Goal: Contribute content: Contribute content

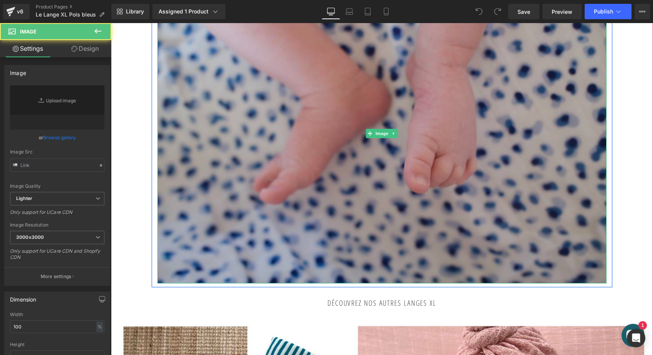
type input "https://ucarecdn.com/bbf102f1-1161-4ed8-8201-66ec01b7f15d/-/format/auto/-/previ…"
click at [299, 170] on img at bounding box center [381, 133] width 449 height 300
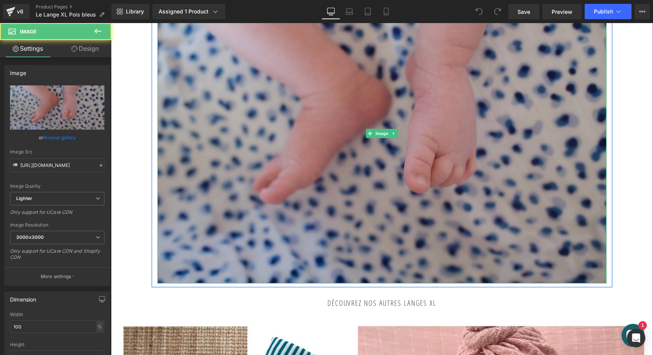
scroll to position [239, 0]
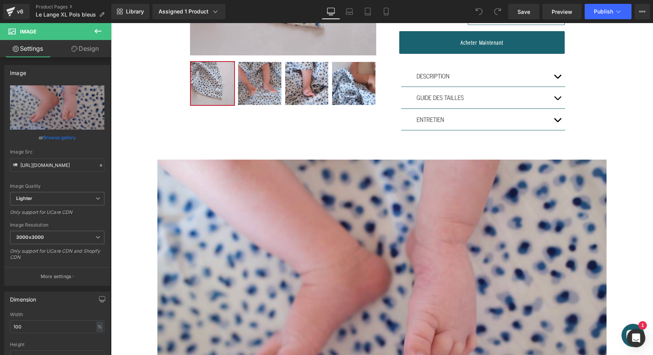
click at [101, 32] on icon at bounding box center [97, 31] width 9 height 9
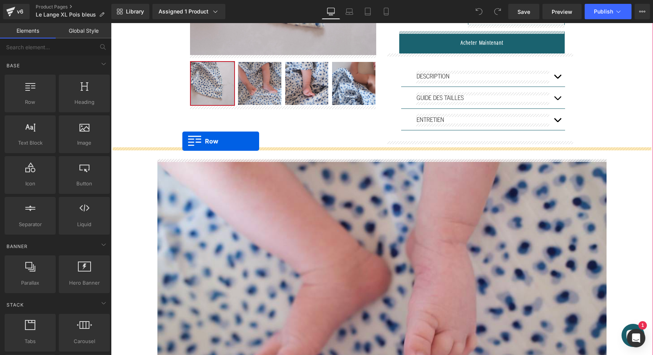
drag, startPoint x: 151, startPoint y: 122, endPoint x: 182, endPoint y: 142, distance: 37.1
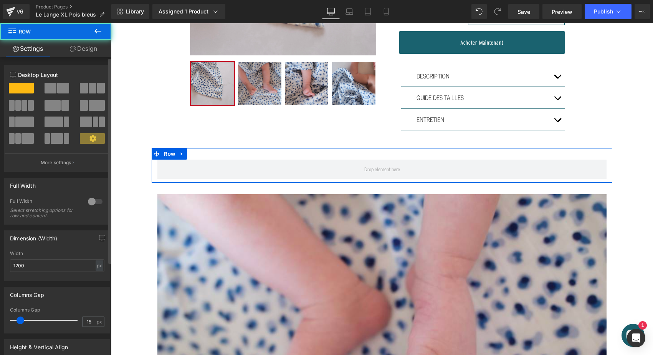
click at [55, 86] on button at bounding box center [58, 88] width 26 height 11
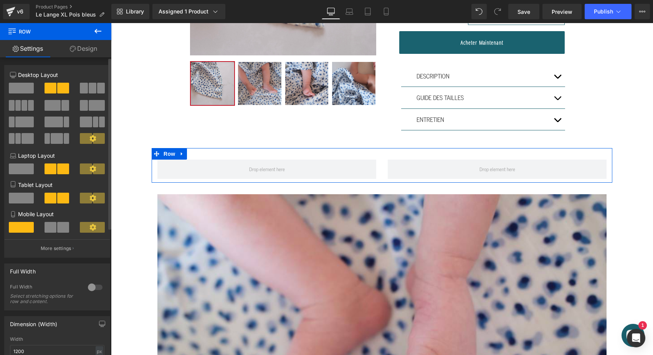
click at [61, 228] on span at bounding box center [63, 227] width 12 height 11
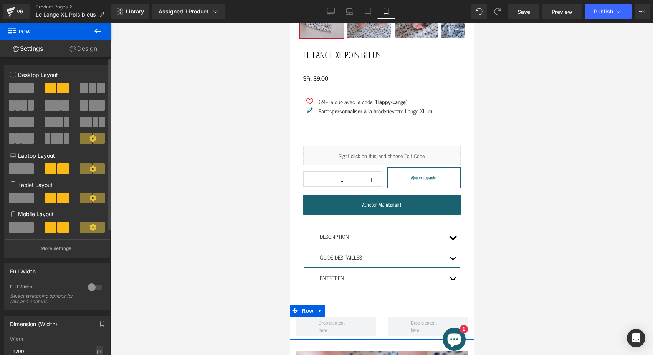
scroll to position [404, 0]
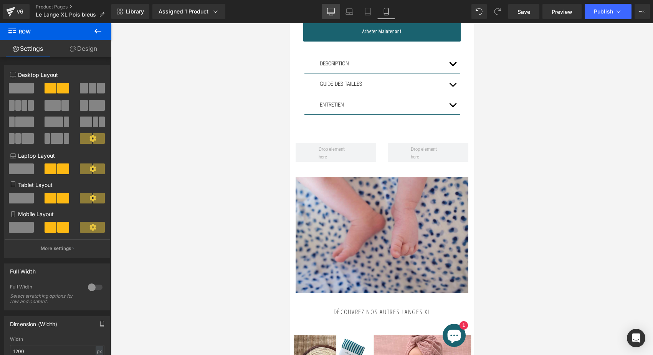
click at [339, 14] on link "Desktop" at bounding box center [331, 11] width 18 height 15
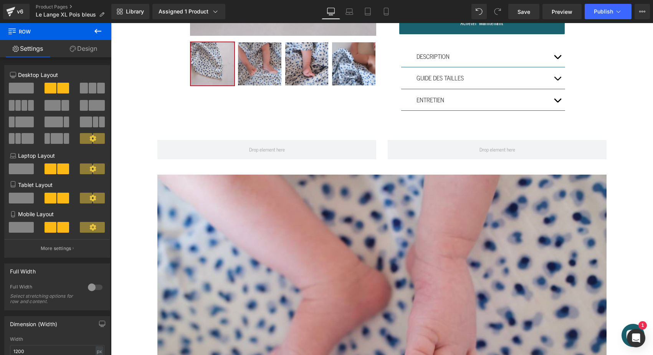
click at [94, 29] on icon at bounding box center [97, 31] width 9 height 9
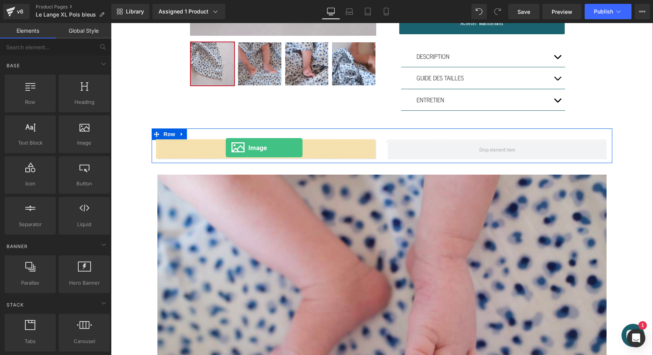
drag, startPoint x: 191, startPoint y: 165, endPoint x: 226, endPoint y: 147, distance: 39.0
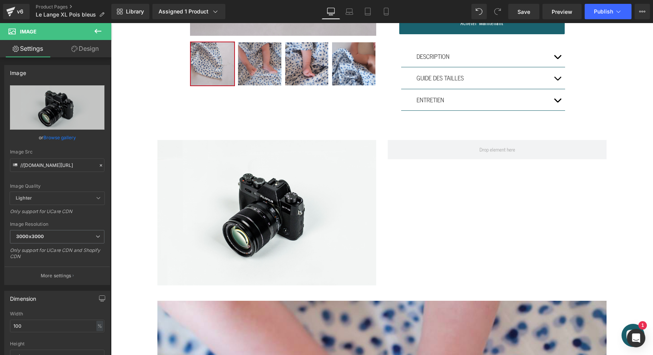
click at [98, 29] on icon at bounding box center [97, 31] width 9 height 9
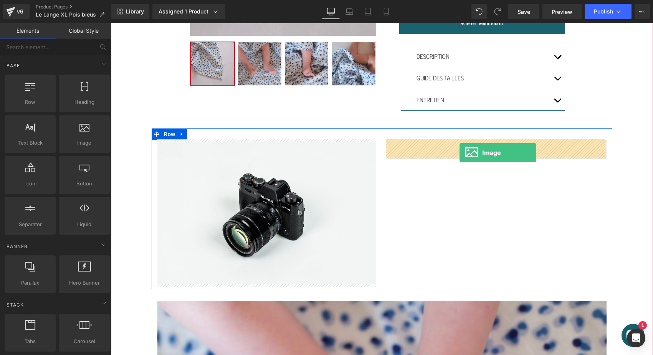
drag, startPoint x: 197, startPoint y: 154, endPoint x: 459, endPoint y: 152, distance: 261.9
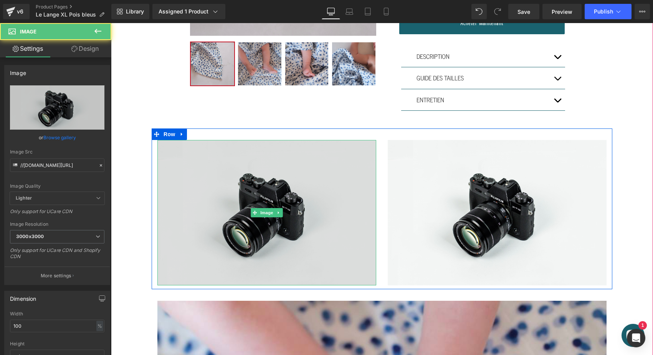
click at [273, 200] on img at bounding box center [266, 212] width 219 height 145
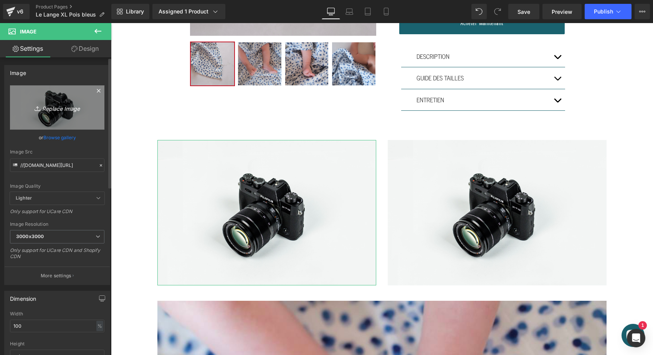
click at [51, 100] on link "Replace Image" at bounding box center [57, 107] width 94 height 44
type input "C:\fakepath\lange-xl-joli-nous-doux-confortable-cocoon-élégant-qualité-excel…"
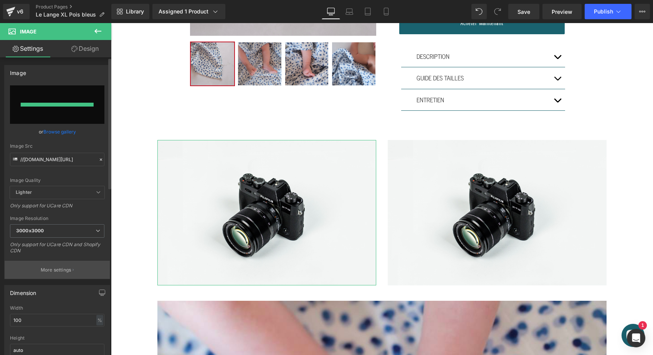
type input "https://ucarecdn.com/472c6d80-bb0c-49c3-8d2b-83623d835912/-/format/auto/-/previ…"
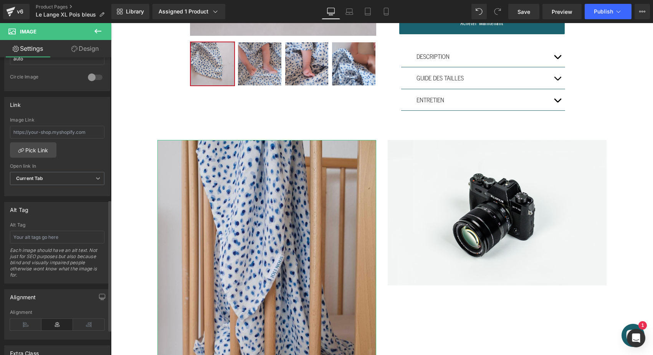
scroll to position [331, 0]
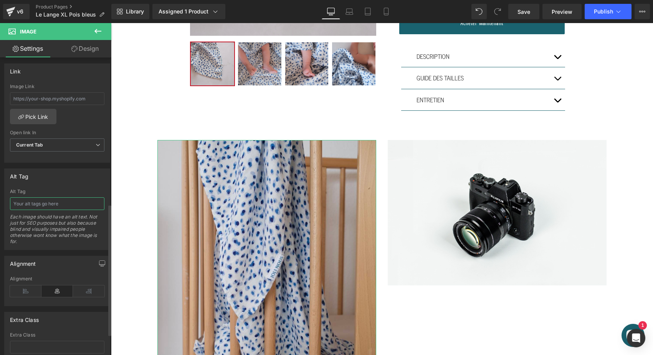
click at [61, 205] on input "text" at bounding box center [57, 203] width 94 height 13
type input "lange xl doux confortable joli nous bébé nouveau-né beau doux élégant oeko-tex …"
click at [51, 206] on input "lange xl doux confortable joli nous bébé nouveau-né beau doux élégant oeko-tex …" at bounding box center [57, 203] width 94 height 13
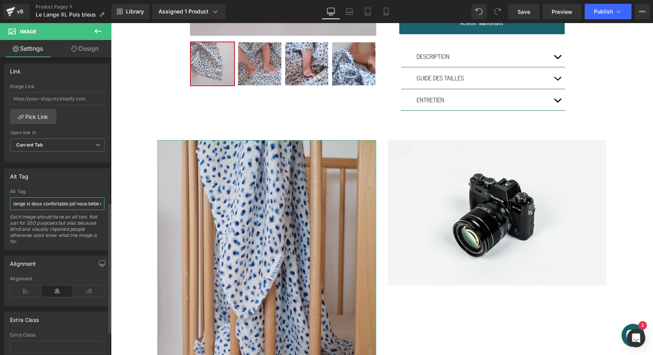
click at [51, 206] on input "lange xl doux confortable joli nous bébé nouveau-né beau doux élégant oeko-tex …" at bounding box center [57, 203] width 94 height 13
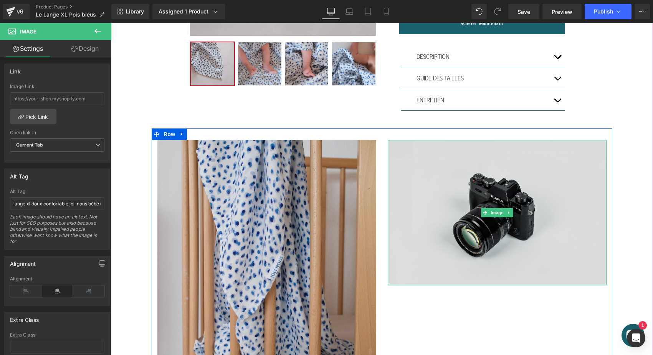
click at [417, 168] on img at bounding box center [497, 212] width 219 height 145
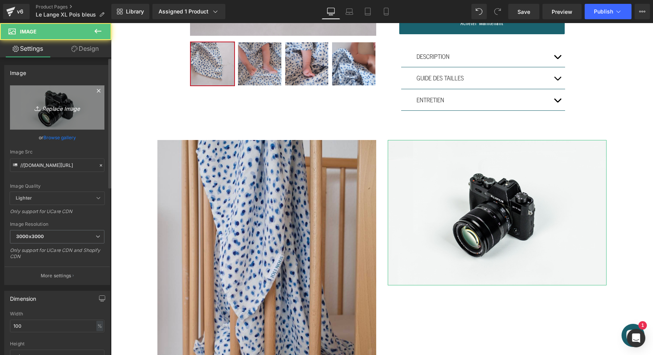
click at [50, 105] on icon "Replace Image" at bounding box center [57, 108] width 61 height 10
type input "C:\fakepath\lange-xl-joli-nous-doux-confortable-cocoon-élégant-qualité-excel…"
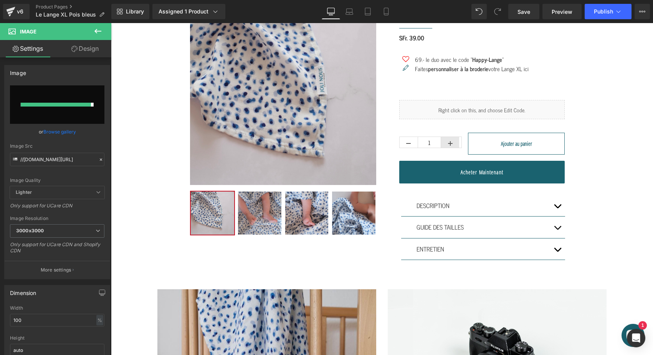
type input "https://ucarecdn.com/498568be-6d5a-4c8e-b19d-bdec8646c13e/-/format/auto/-/previ…"
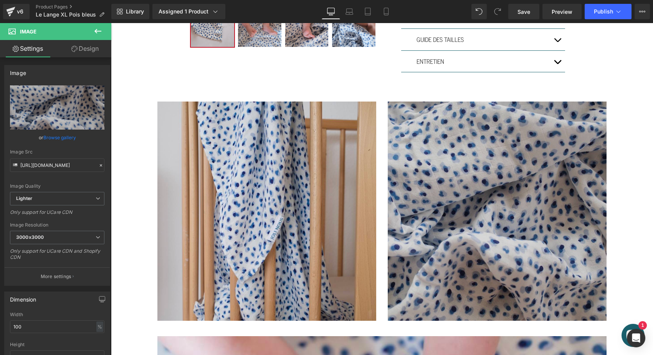
scroll to position [302, 0]
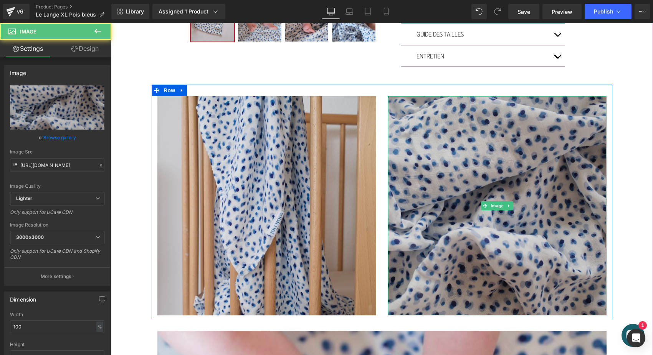
click at [495, 199] on img at bounding box center [497, 205] width 219 height 219
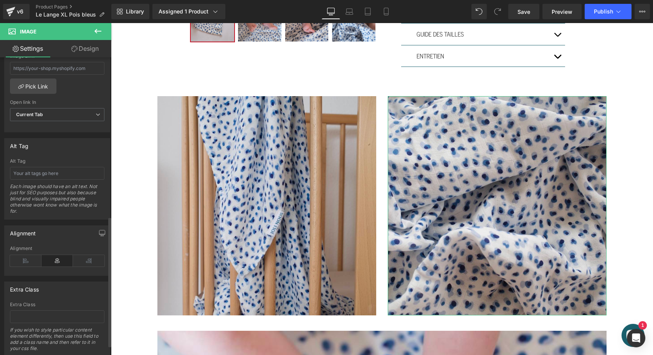
scroll to position [363, 0]
click at [62, 172] on input "text" at bounding box center [57, 172] width 94 height 13
paste input "lange xl doux confortable joli nous bébé nouveau-né beau doux élégant oeko-tex …"
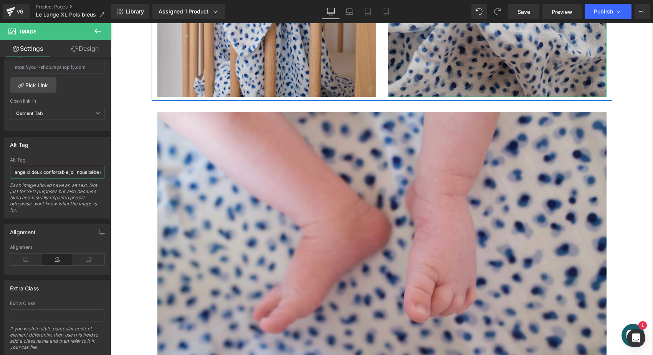
scroll to position [428, 0]
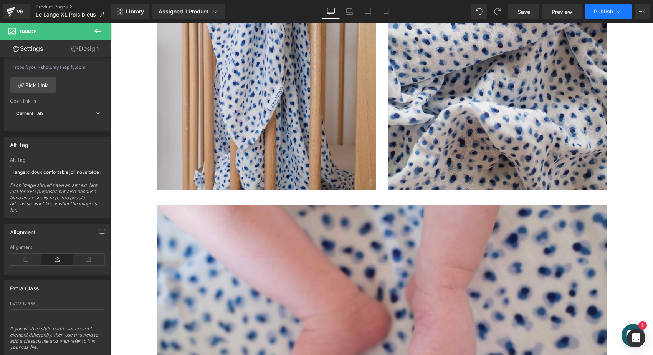
type input "lange xl doux confortable joli nous bébé nouveau-né beau doux élégant oeko-tex …"
click at [600, 4] on button "Publish" at bounding box center [608, 11] width 47 height 15
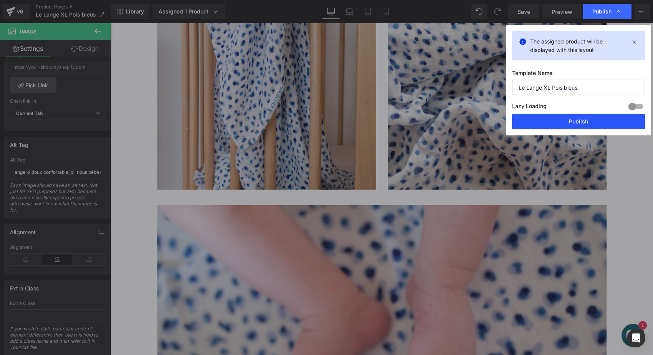
click at [554, 122] on button "Publish" at bounding box center [578, 121] width 133 height 15
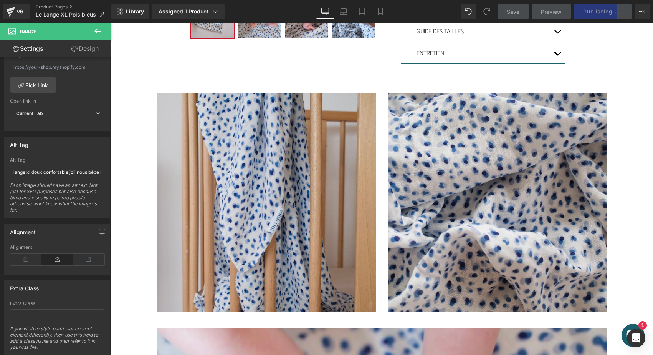
scroll to position [306, 0]
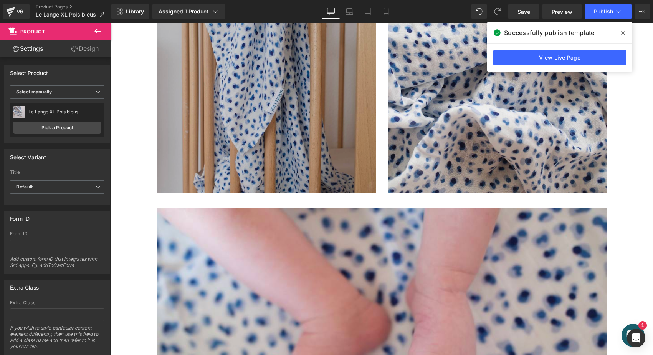
scroll to position [524, 0]
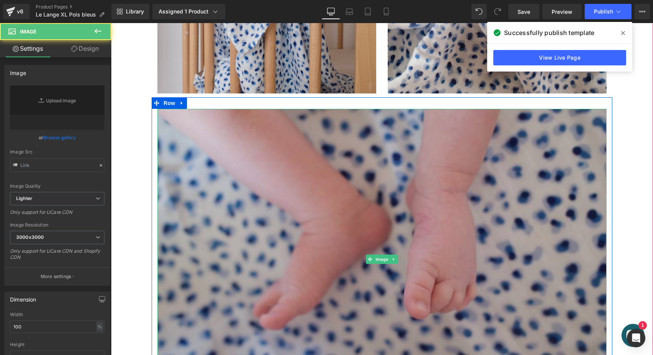
type input "https://ucarecdn.com/bbf102f1-1161-4ed8-8201-66ec01b7f15d/-/format/auto/-/previ…"
click at [230, 140] on img at bounding box center [381, 259] width 449 height 300
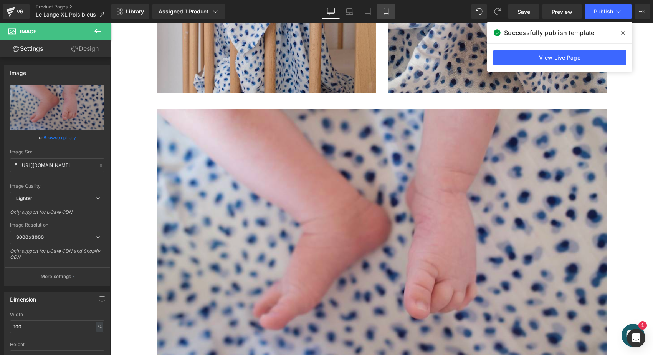
click at [388, 15] on icon at bounding box center [386, 11] width 4 height 7
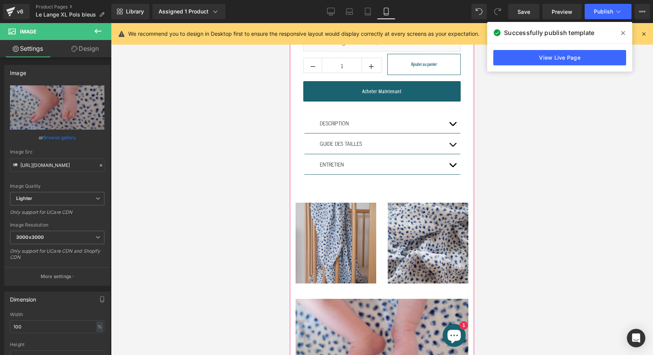
scroll to position [345, 0]
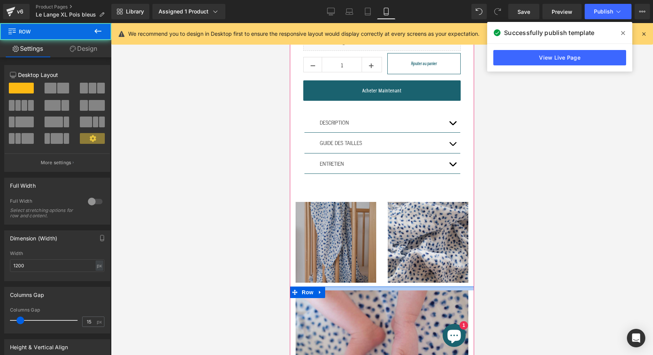
drag, startPoint x: 362, startPoint y: 283, endPoint x: 362, endPoint y: 276, distance: 6.9
click at [362, 276] on div "Sale Off (P) Image ‹" at bounding box center [382, 137] width 184 height 824
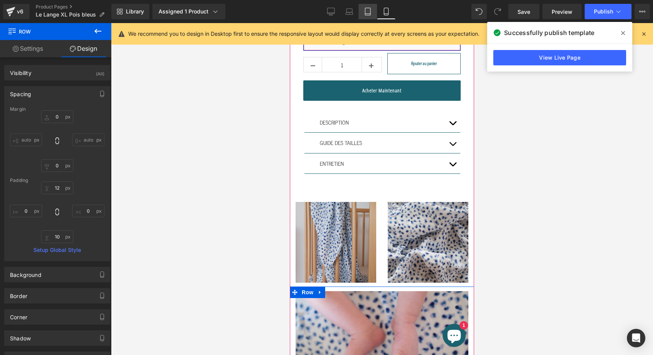
click at [366, 8] on icon at bounding box center [367, 11] width 5 height 7
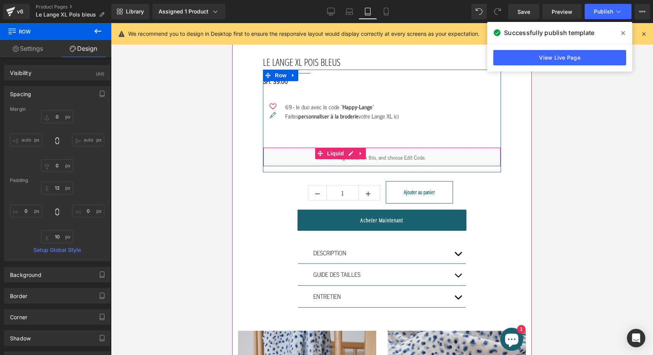
type input "0"
type input "30"
type input "0"
type input "10"
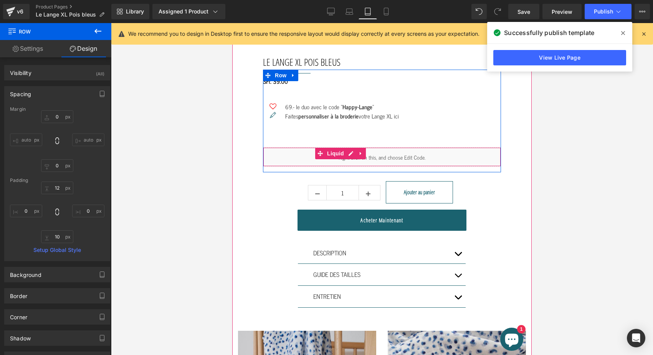
type input "0"
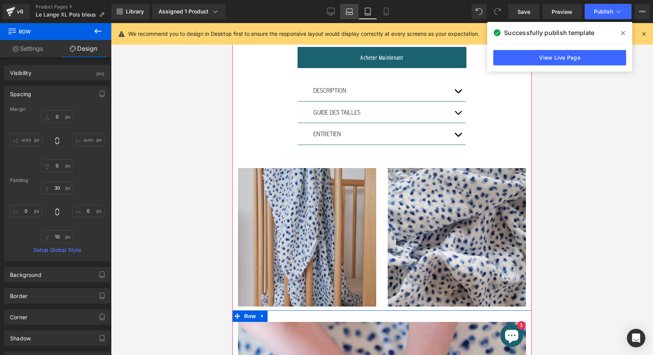
click at [354, 12] on link "Laptop" at bounding box center [349, 11] width 18 height 15
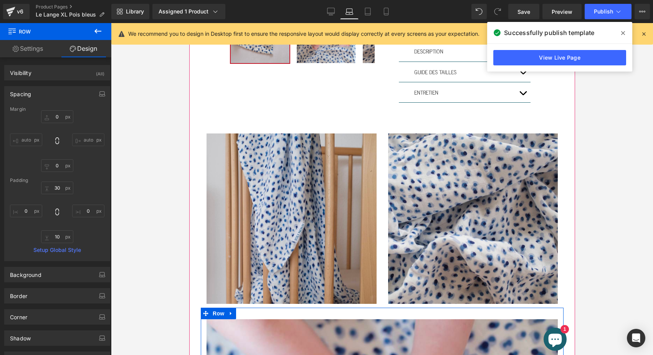
type input "0"
type input "30"
type input "0"
type input "10"
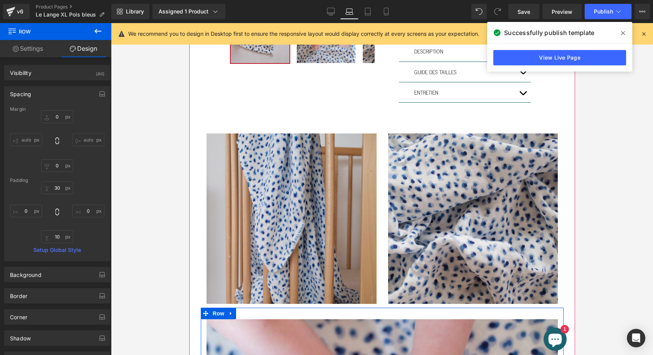
type input "0"
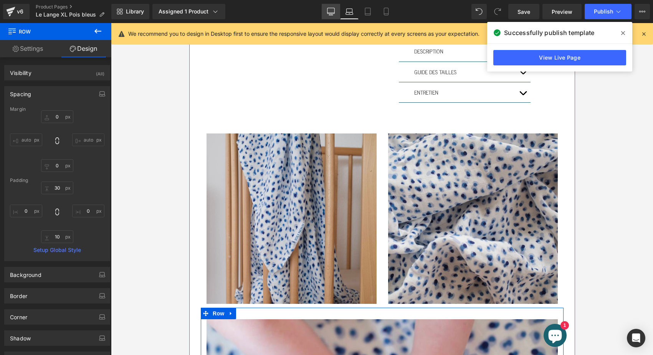
click at [328, 15] on icon at bounding box center [331, 12] width 8 height 8
type input "0"
type input "30"
type input "0"
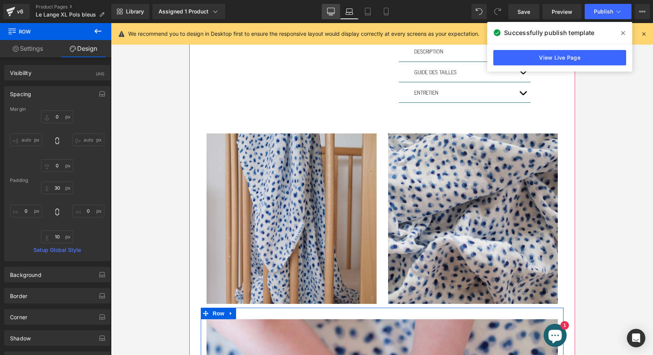
type input "10"
type input "0"
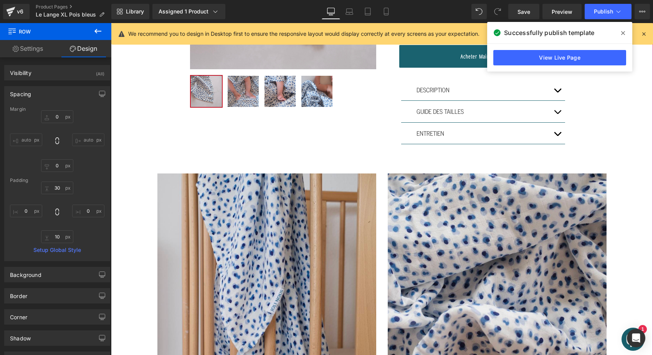
scroll to position [316, 0]
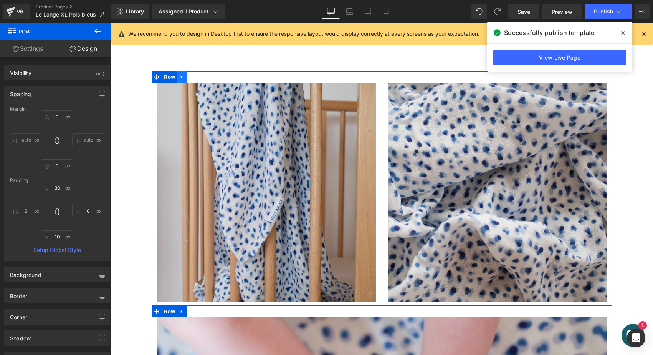
click at [181, 75] on icon at bounding box center [181, 77] width 5 height 6
click at [189, 76] on icon at bounding box center [191, 76] width 5 height 5
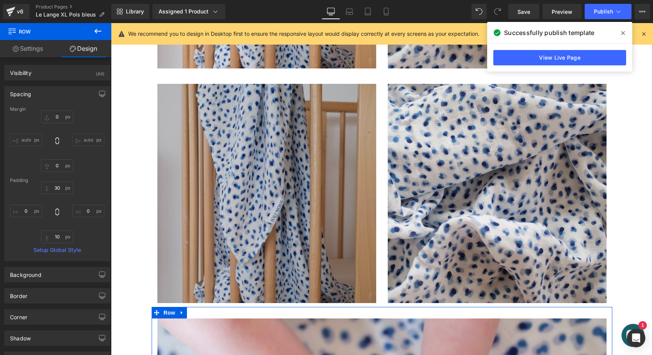
scroll to position [567, 0]
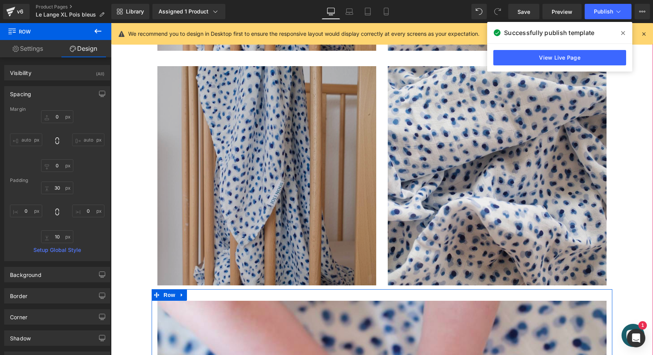
click at [249, 252] on img at bounding box center [266, 175] width 219 height 219
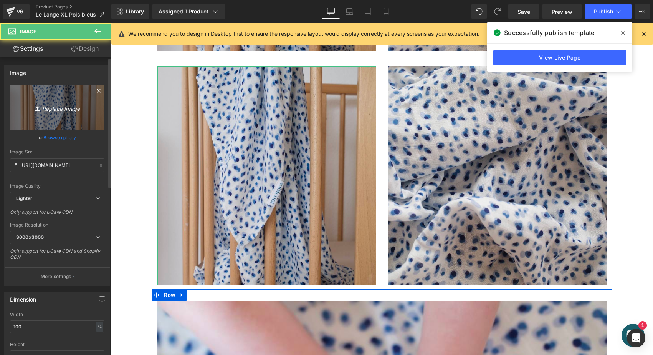
click at [83, 94] on link "Replace Image" at bounding box center [57, 107] width 94 height 44
type input "C:\fakepath\lange-xl-joli-nous-doux-confortable-cocoon2.jpg"
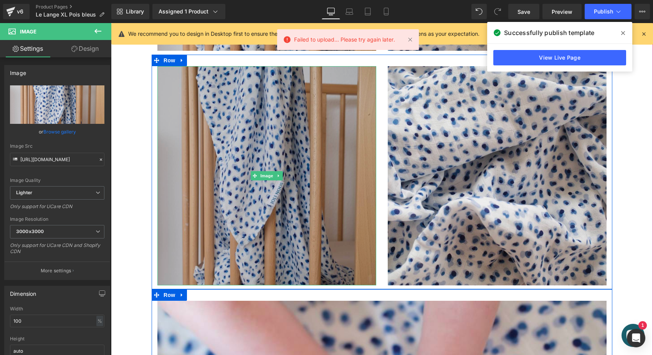
click at [259, 163] on img at bounding box center [266, 175] width 219 height 219
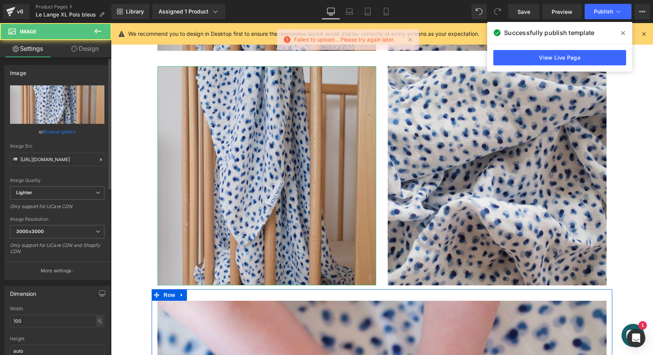
click at [87, 100] on input "file" at bounding box center [57, 104] width 94 height 38
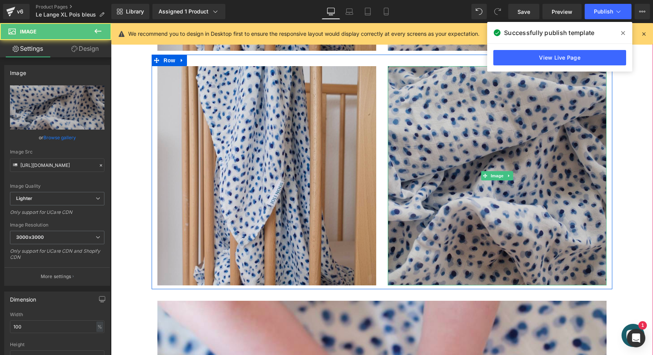
click at [470, 141] on img at bounding box center [497, 175] width 219 height 219
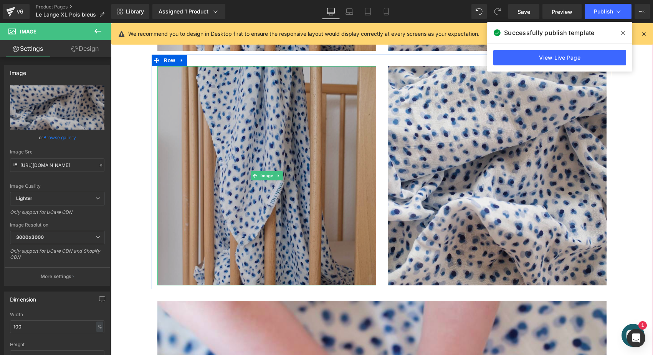
click at [232, 144] on img at bounding box center [266, 175] width 219 height 219
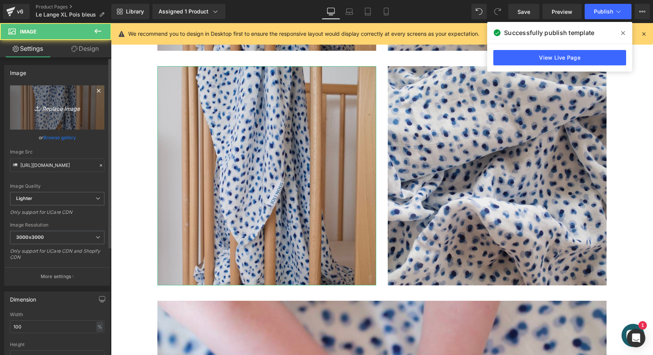
click at [73, 113] on link "Replace Image" at bounding box center [57, 107] width 94 height 44
type input "C:\fakepath\lange-xl-joli-nous-doux-confortable-cocoon-élégant-qualité-excel…"
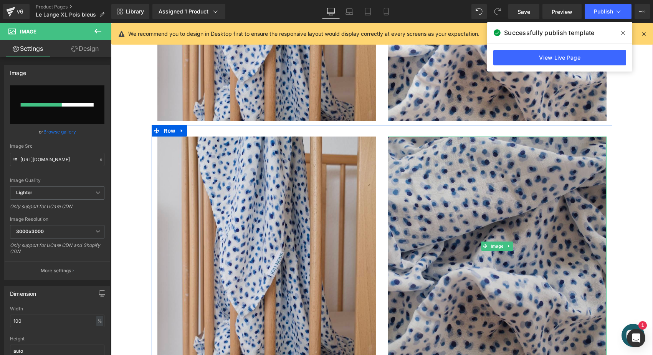
scroll to position [497, 0]
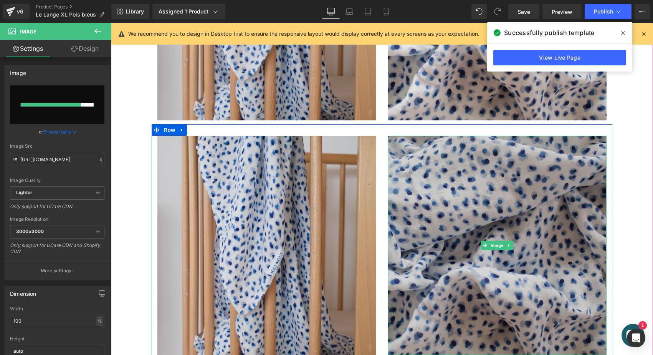
click at [468, 202] on img at bounding box center [497, 245] width 219 height 219
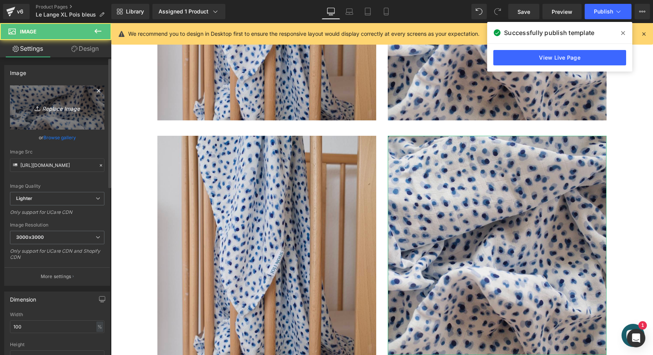
click at [71, 104] on icon "Replace Image" at bounding box center [57, 108] width 61 height 10
type input "C:\fakepath\lange-xl-joli-nous-doux-confortable-cocoon-élégant-qualité-excel…"
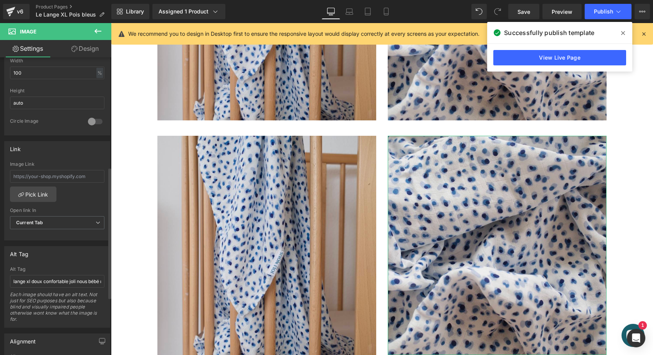
scroll to position [248, 0]
click at [31, 281] on input "lange xl doux confortable joli nous bébé nouveau-né beau doux élégant oeko-tex …" at bounding box center [57, 280] width 94 height 13
type input "lange xl bleu doux confortable joli nous bébé nouveau-né beau doux élégant oeko…"
type input "https://ucarecdn.com/fdcdf225-ca8a-400e-9d01-159e2eac4e6e/-/format/auto/-/previ…"
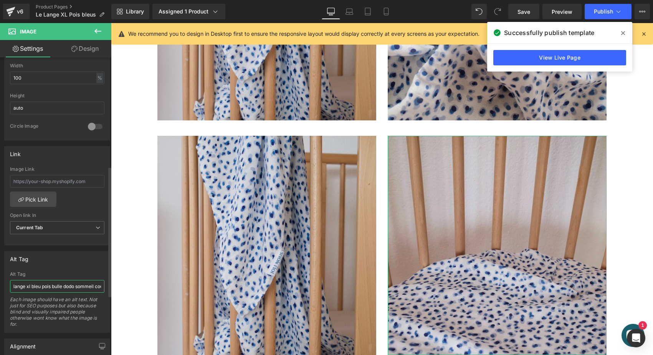
type input "lange xl bleu pois bulle dodo sommeil couverture lange maxi format doux confort…"
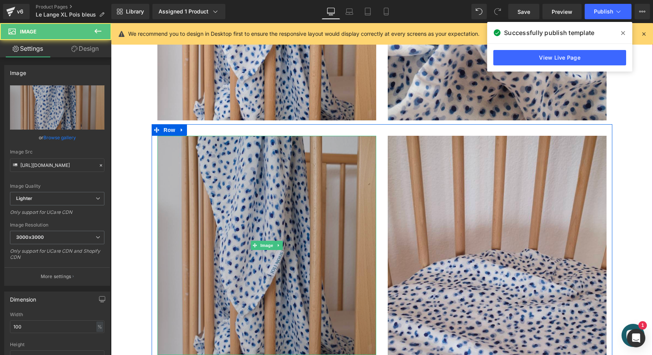
click at [209, 250] on img at bounding box center [266, 245] width 219 height 219
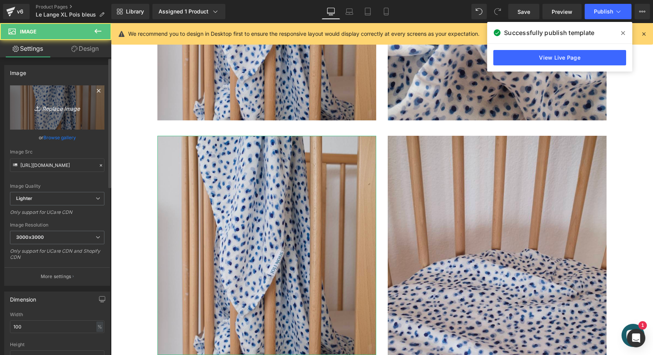
click at [74, 106] on icon "Replace Image" at bounding box center [57, 108] width 61 height 10
type input "C:\fakepath\lange-xl-joli-nous-doux-confortable-cocoon.jpg"
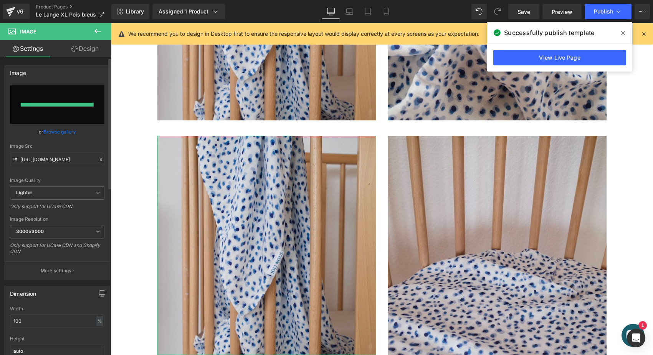
type input "https://ucarecdn.com/91efa3a1-c4ac-4040-96a8-09d292b0326a/-/format/auto/-/previ…"
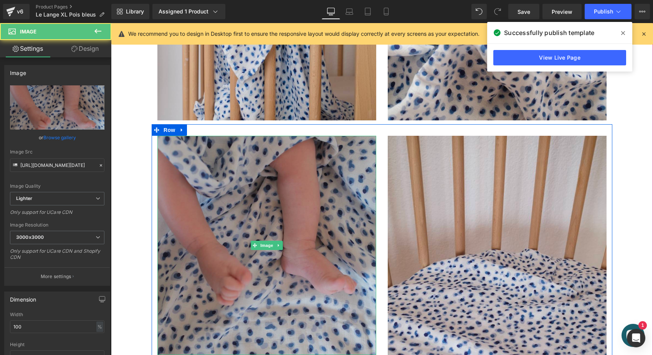
click at [247, 191] on img at bounding box center [266, 245] width 219 height 219
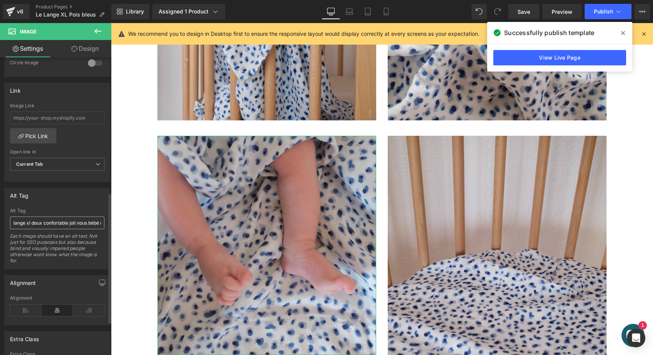
scroll to position [315, 0]
click at [33, 218] on input "lange xl doux confortable joli nous bébé nouveau-né beau doux élégant oeko-tex …" at bounding box center [57, 220] width 94 height 13
type input "lange xl bleu pois blanc couverture lange swaddle emmaillotée doux confortable …"
click at [596, 5] on button "Publish" at bounding box center [608, 11] width 47 height 15
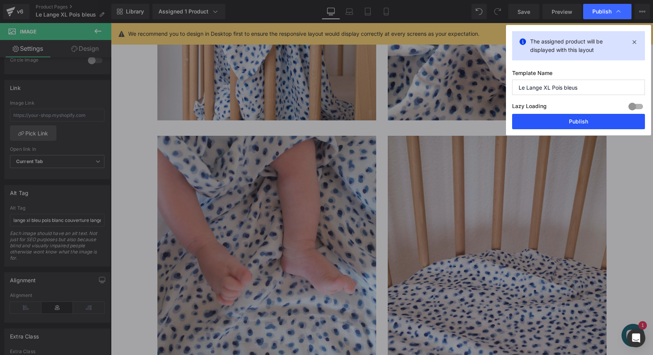
click at [553, 125] on button "Publish" at bounding box center [578, 121] width 133 height 15
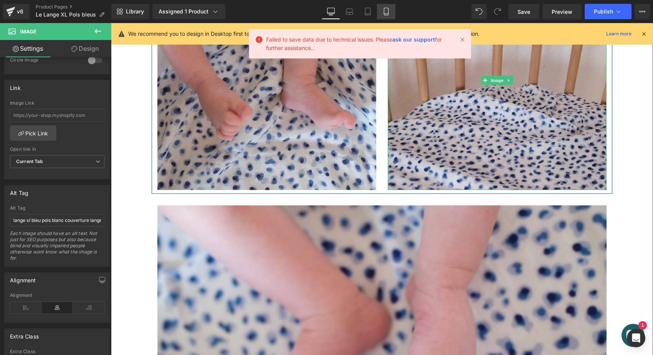
drag, startPoint x: 381, startPoint y: 11, endPoint x: 104, endPoint y: 35, distance: 278.8
click at [381, 11] on link "Mobile" at bounding box center [386, 11] width 18 height 15
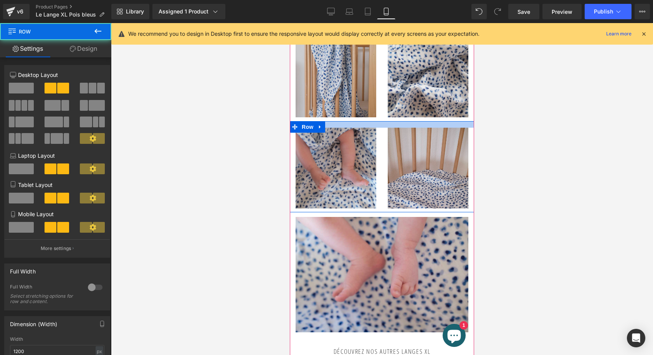
drag, startPoint x: 340, startPoint y: 123, endPoint x: 340, endPoint y: 118, distance: 5.0
click at [340, 121] on div at bounding box center [382, 124] width 184 height 7
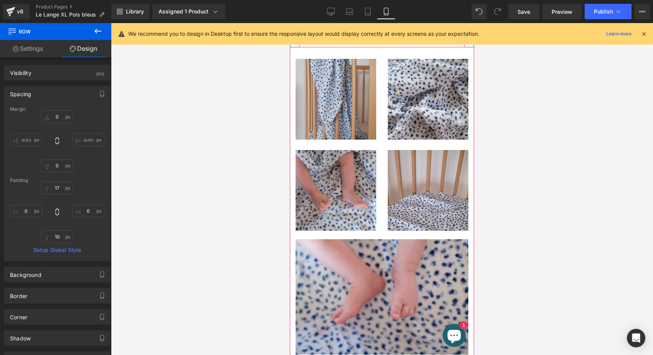
scroll to position [489, 0]
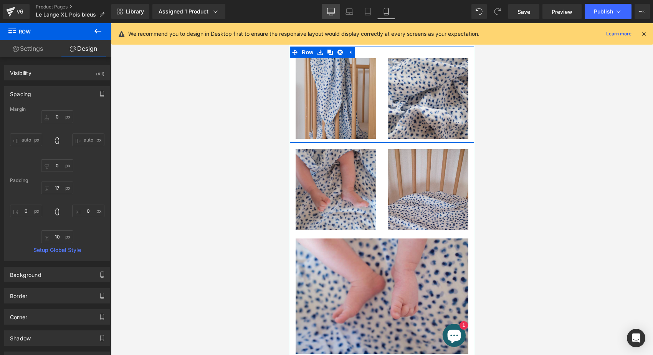
click at [333, 12] on icon at bounding box center [331, 12] width 8 height 8
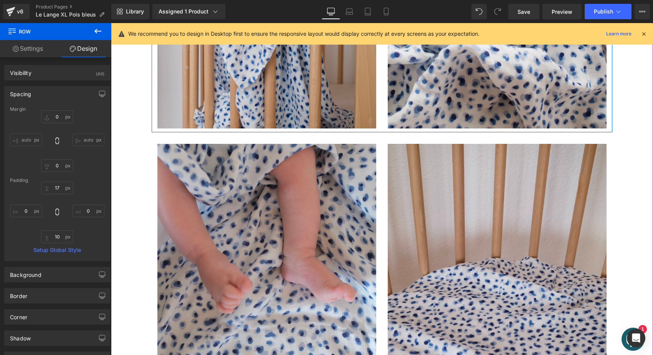
type input "0"
type input "30"
type input "0"
type input "10"
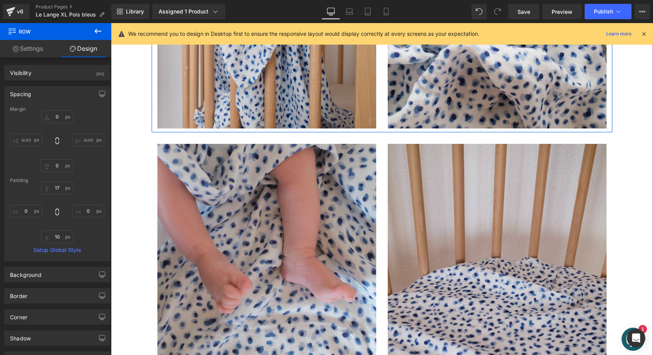
type input "0"
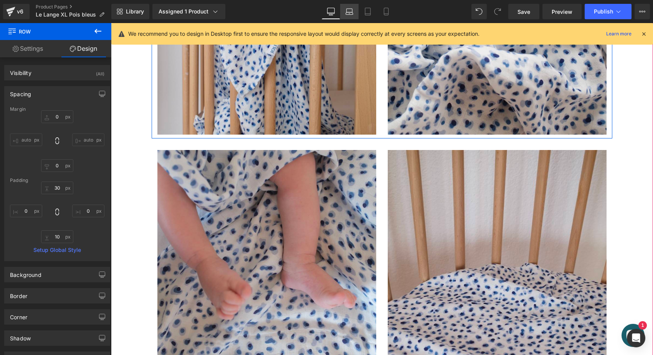
drag, startPoint x: 351, startPoint y: 11, endPoint x: 186, endPoint y: 21, distance: 165.1
click at [351, 11] on icon at bounding box center [350, 12] width 8 height 8
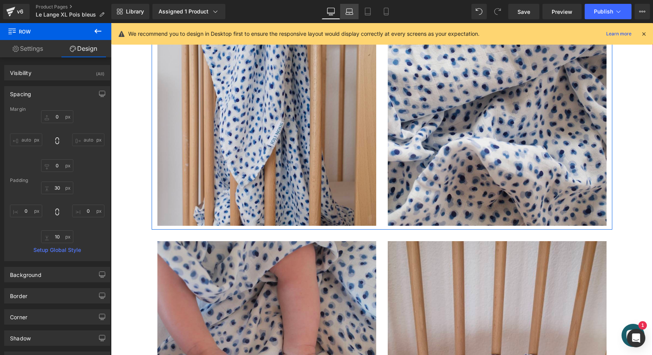
type input "0"
type input "30"
type input "0"
type input "10"
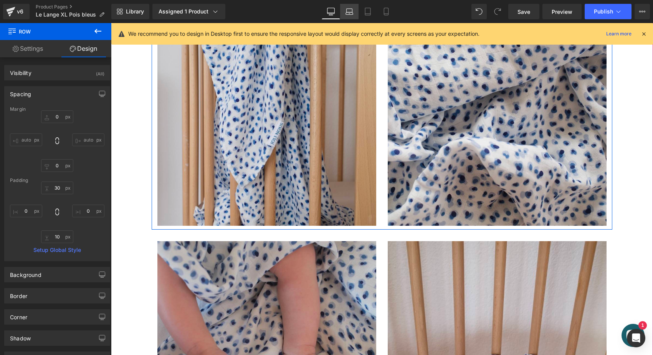
type input "0"
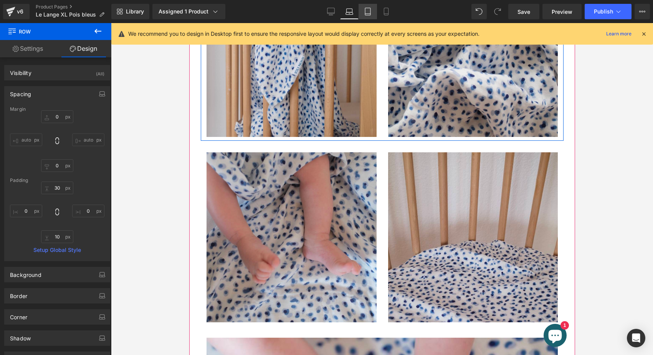
click at [365, 12] on icon at bounding box center [368, 12] width 8 height 8
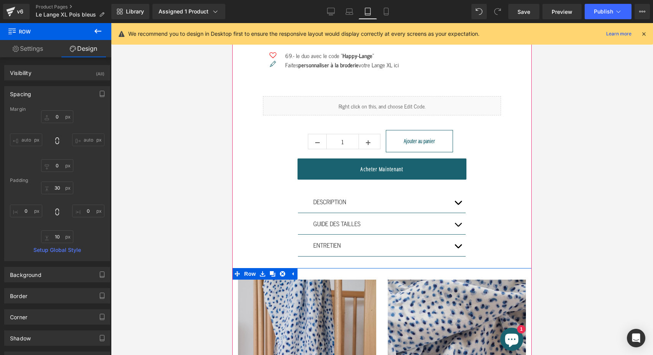
scroll to position [669, 0]
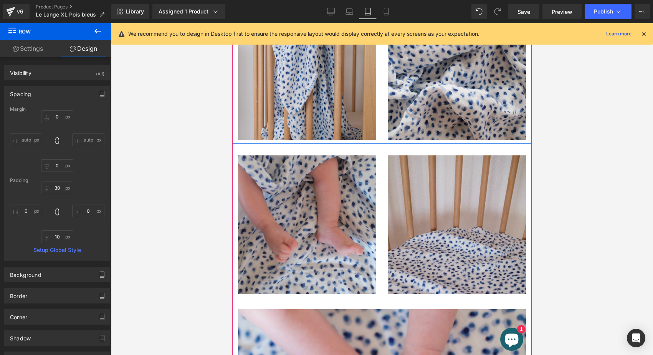
type input "0"
type input "30"
type input "0"
type input "10"
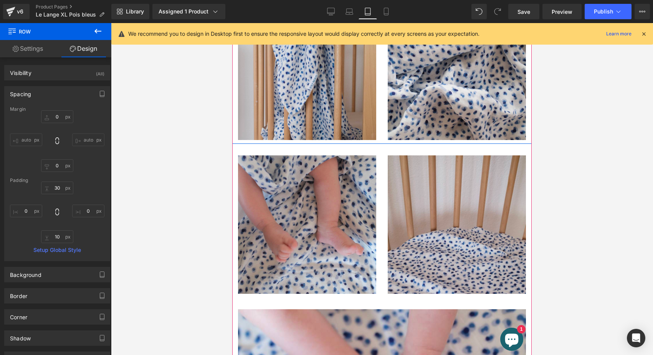
type input "0"
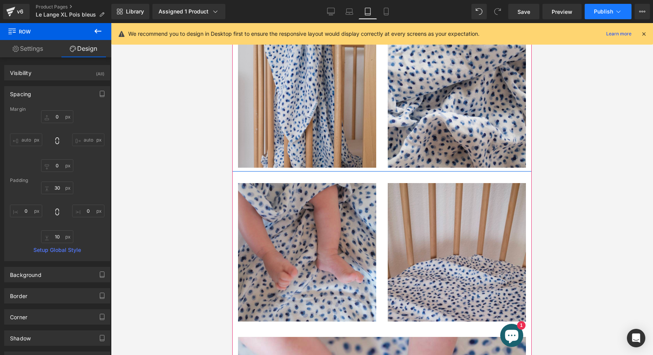
click at [607, 10] on span "Publish" at bounding box center [603, 11] width 19 height 6
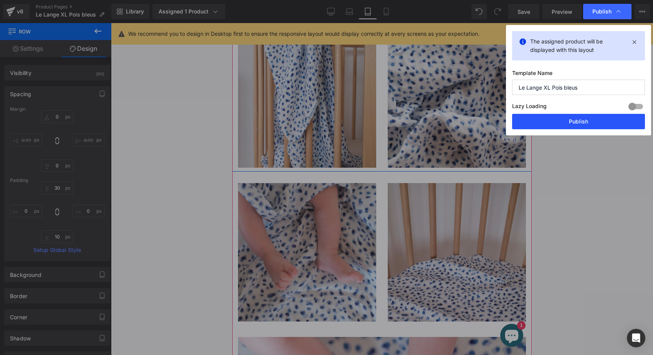
click at [562, 126] on button "Publish" at bounding box center [578, 121] width 133 height 15
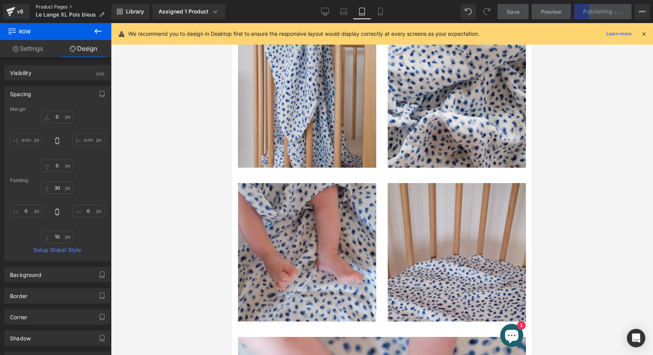
click at [54, 6] on link "Product Pages" at bounding box center [74, 7] width 76 height 6
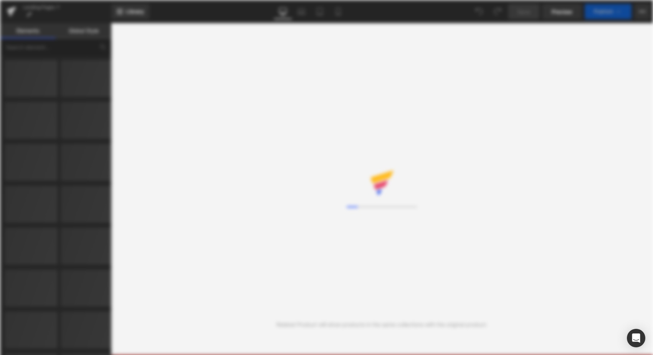
click at [559, 127] on div "Loading Core Editor" at bounding box center [326, 177] width 653 height 355
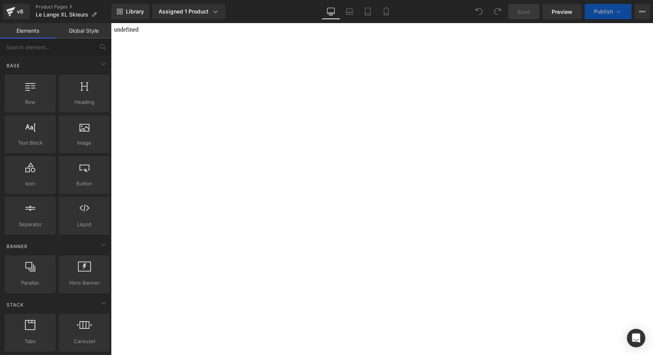
click at [159, 65] on body "undefined" at bounding box center [382, 191] width 536 height 331
click at [46, 6] on link "Product Pages" at bounding box center [74, 7] width 76 height 6
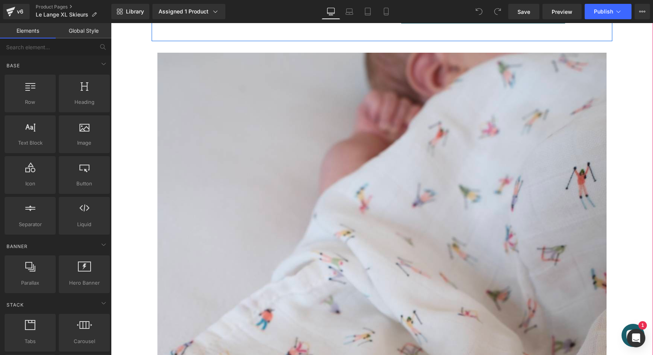
scroll to position [244, 0]
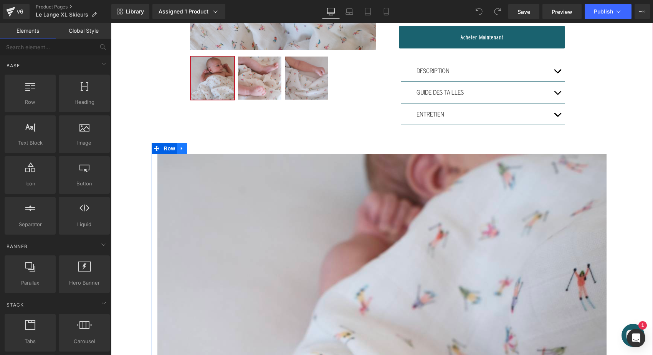
click at [178, 147] on link at bounding box center [182, 148] width 10 height 12
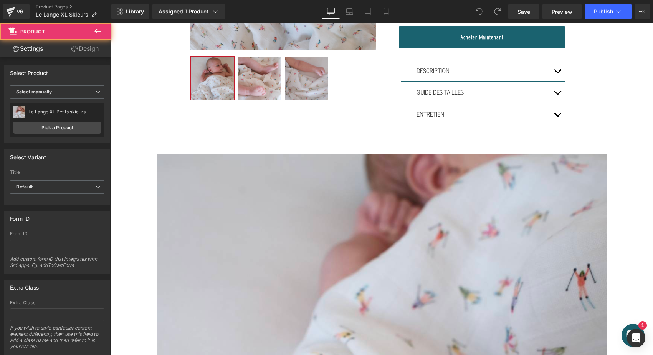
click at [115, 131] on div "Sale Off (P) Image" at bounding box center [382, 342] width 542 height 1024
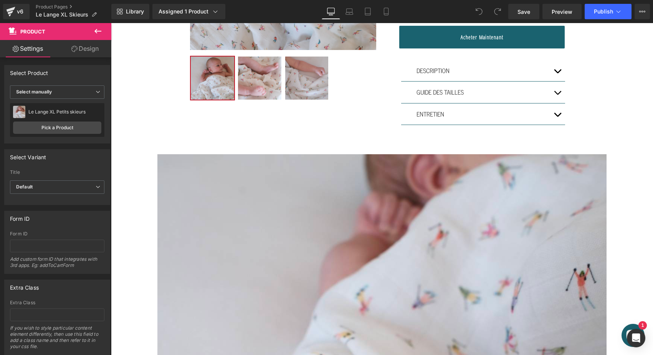
click at [97, 33] on icon at bounding box center [97, 31] width 7 height 5
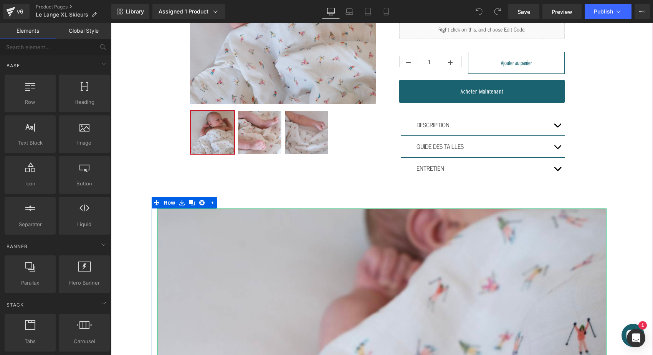
scroll to position [176, 0]
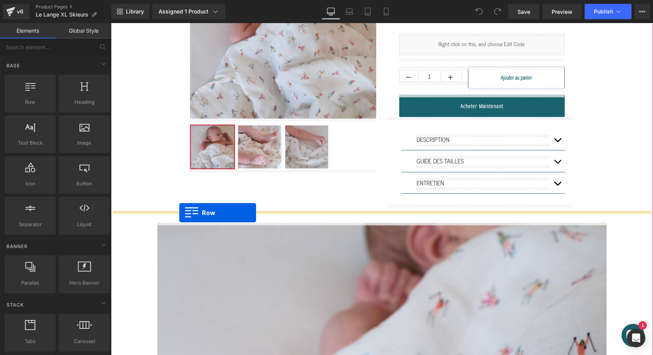
drag, startPoint x: 150, startPoint y: 114, endPoint x: 179, endPoint y: 212, distance: 102.2
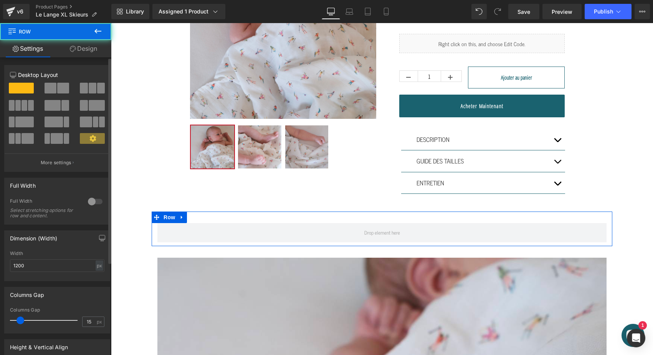
click at [59, 84] on span at bounding box center [63, 88] width 12 height 11
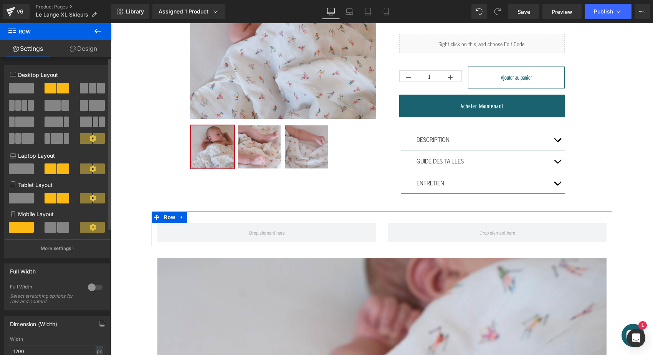
click at [61, 224] on span at bounding box center [63, 227] width 12 height 11
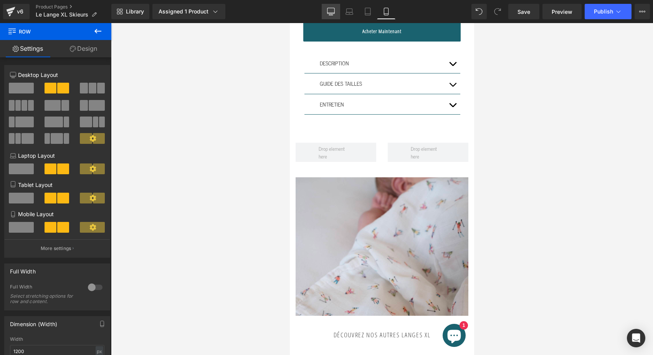
click at [333, 11] on icon at bounding box center [331, 12] width 8 height 8
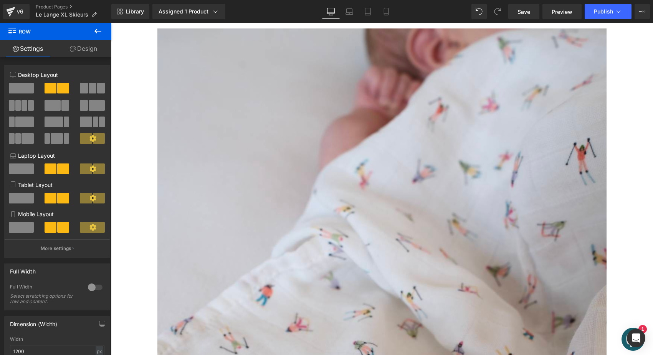
scroll to position [258, 0]
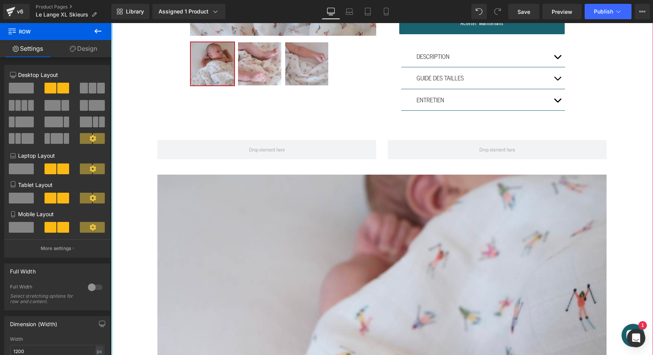
click at [104, 33] on button at bounding box center [97, 31] width 27 height 17
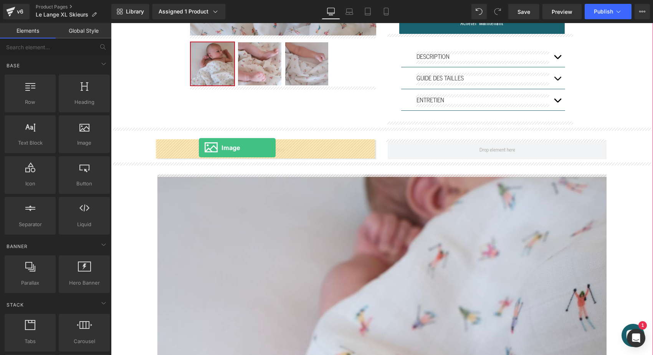
drag, startPoint x: 189, startPoint y: 161, endPoint x: 199, endPoint y: 147, distance: 16.4
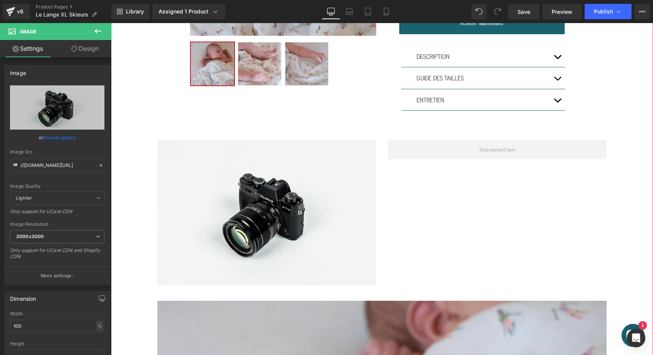
click at [99, 30] on icon at bounding box center [97, 31] width 9 height 9
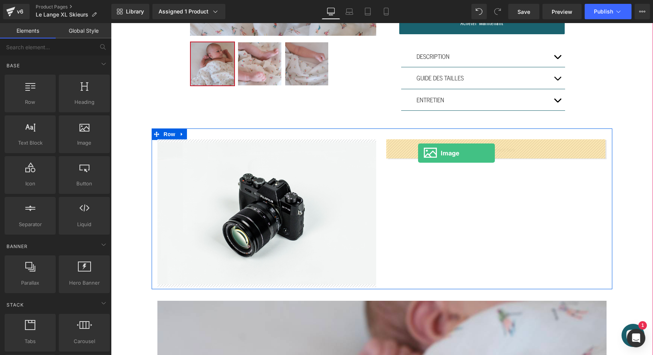
drag, startPoint x: 191, startPoint y: 164, endPoint x: 419, endPoint y: 152, distance: 228.1
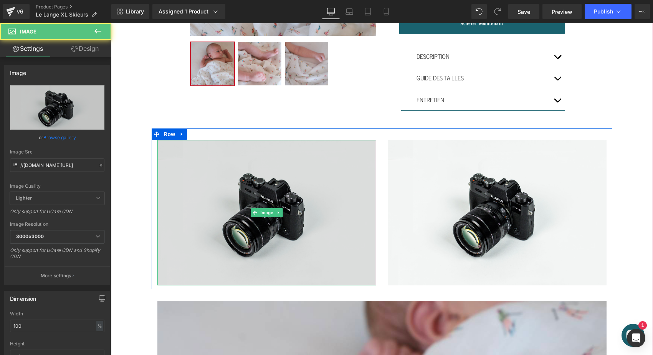
click at [258, 188] on img at bounding box center [266, 212] width 219 height 145
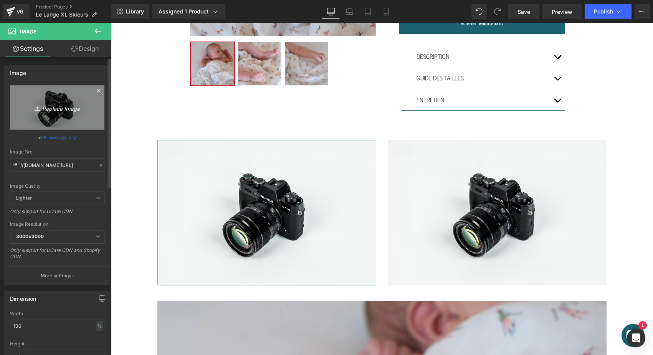
click at [74, 105] on icon "Replace Image" at bounding box center [57, 108] width 61 height 10
type input "C:\fakepath\cocoon-élégant-qualité-excellence-bébé-enfant0002.jpg"
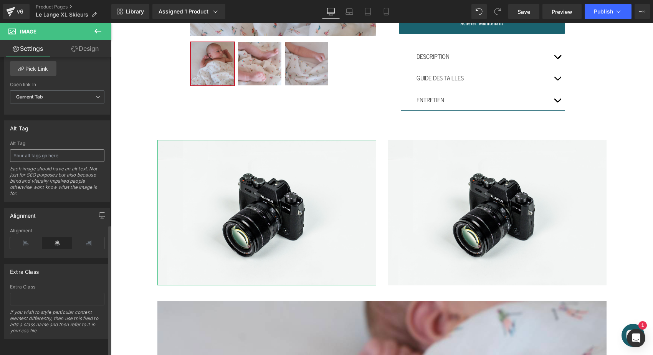
scroll to position [378, 0]
click at [45, 152] on input "text" at bounding box center [57, 155] width 94 height 13
paste input "cocoon-élégant-qualité-excellence-bébé-enfant0001"
type input "cocoon-élégant-qualité-excellence-bébé-enfant0001"
type input "https://ucarecdn.com/4caf5315-3d23-4baf-8ec3-e4a79d0f39b3/-/format/auto/-/previ…"
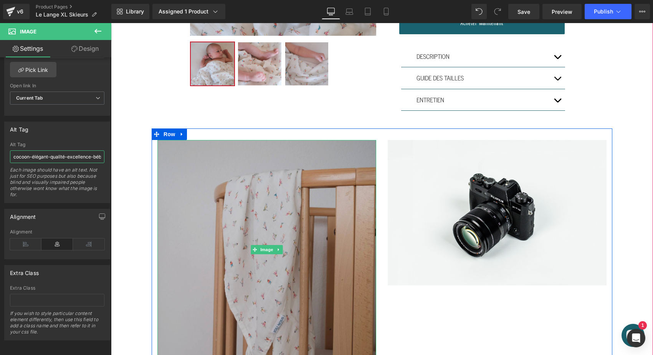
drag, startPoint x: 199, startPoint y: 178, endPoint x: 169, endPoint y: 157, distance: 36.7
type input "cocoon-élégant-qualité-excellence-bébé-enfant skieur suisse ride"
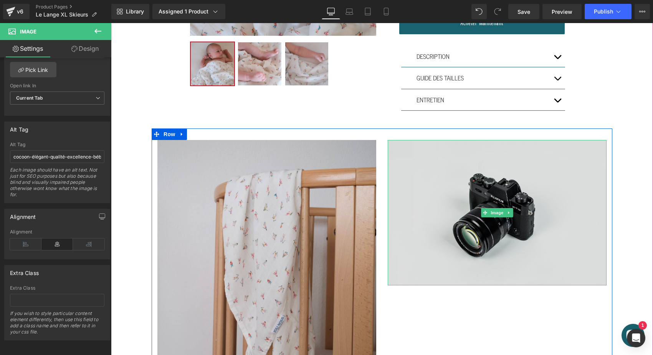
click at [493, 229] on img at bounding box center [497, 212] width 219 height 145
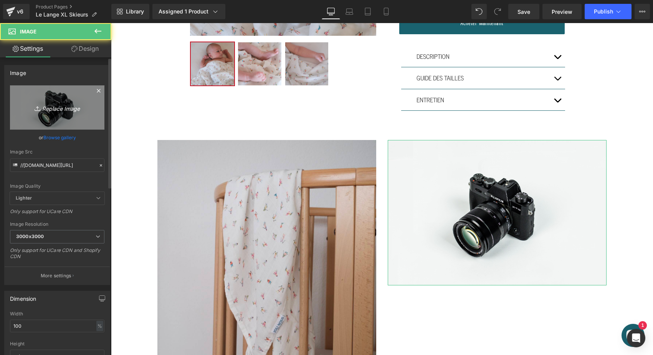
click at [55, 114] on link "Replace Image" at bounding box center [57, 107] width 94 height 44
type input "C:\fakepath\cocoon-élégant-qualité-excellence-bébé-enfant00055.jpg"
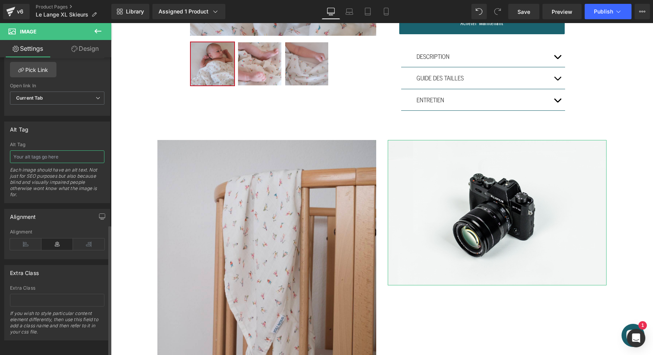
type input "https://ucarecdn.com/0f9029e4-e416-443f-a9ae-66b93d7b2d6a/-/format/auto/-/previ…"
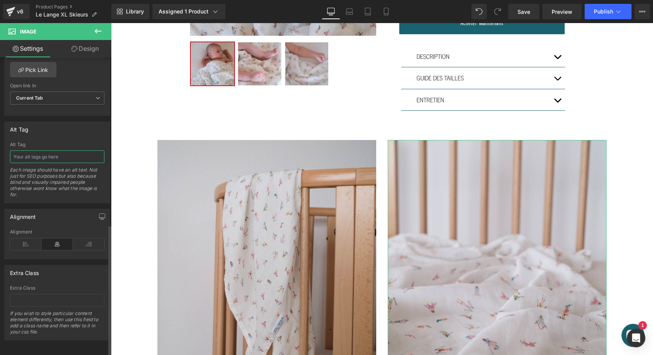
click at [42, 147] on div "Alt Tag Each image should have an alt text. Not just for SEO purposes but also …" at bounding box center [57, 172] width 94 height 61
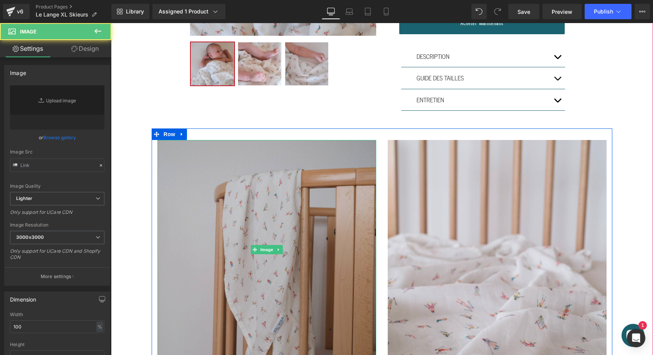
type input "https://ucarecdn.com/4caf5315-3d23-4baf-8ec3-e4a79d0f39b3/-/format/auto/-/previ…"
click at [283, 194] on img at bounding box center [266, 249] width 219 height 219
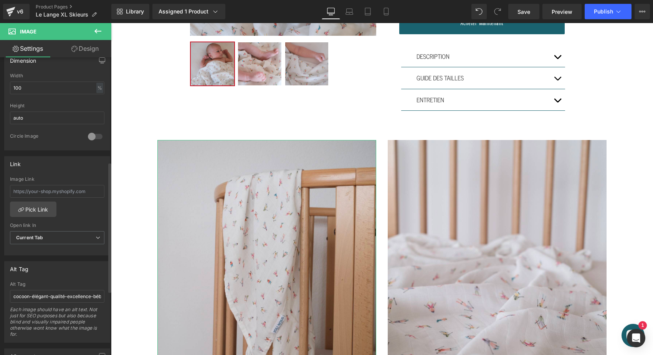
scroll to position [257, 0]
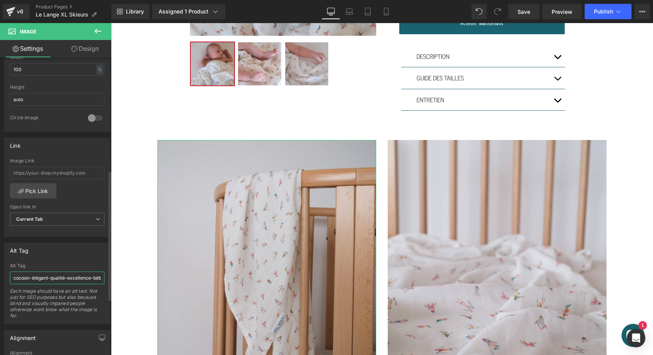
click at [43, 274] on input "cocoon-élégant-qualité-excellence-bébé-enfant skieur suisse ride" at bounding box center [57, 277] width 94 height 13
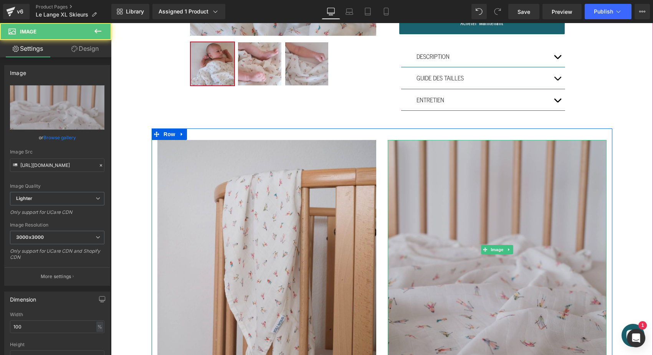
click at [425, 282] on img at bounding box center [497, 249] width 219 height 219
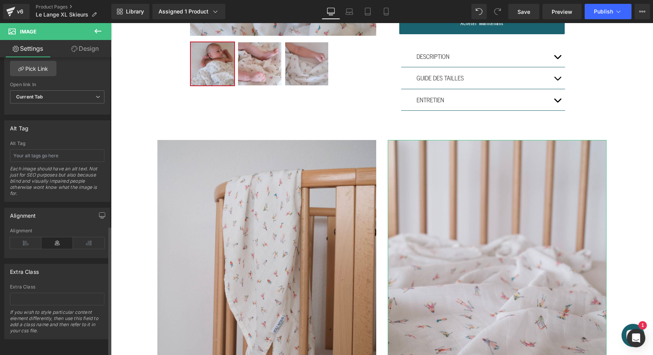
scroll to position [384, 0]
click at [45, 153] on input "text" at bounding box center [57, 155] width 94 height 13
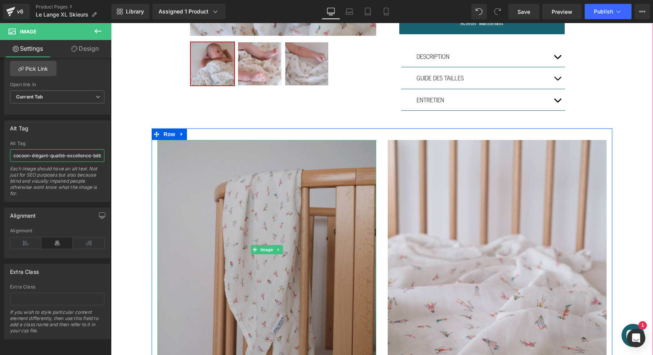
scroll to position [264, 0]
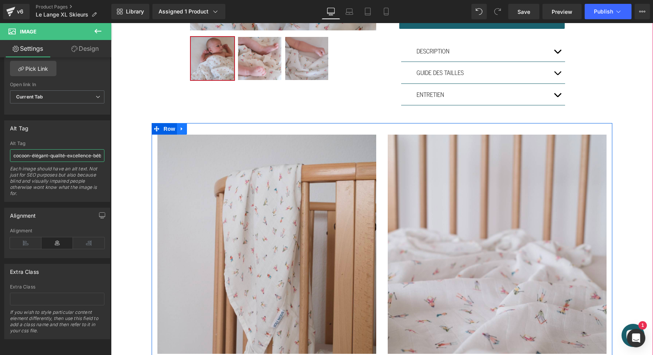
type input "cocoon-élégant-qualité-excellence-bébé-enfant skieur suisse ride kids"
click at [181, 124] on link at bounding box center [182, 129] width 10 height 12
click at [192, 128] on icon at bounding box center [191, 128] width 5 height 5
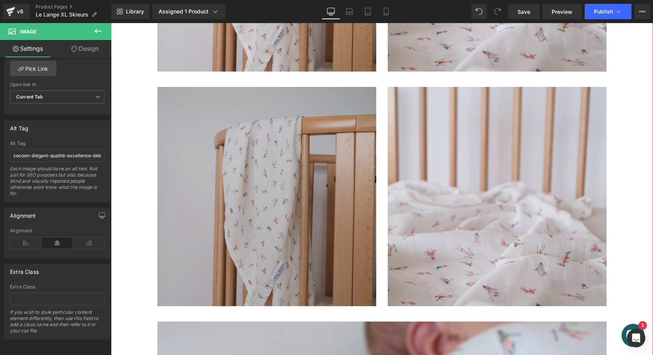
scroll to position [567, 0]
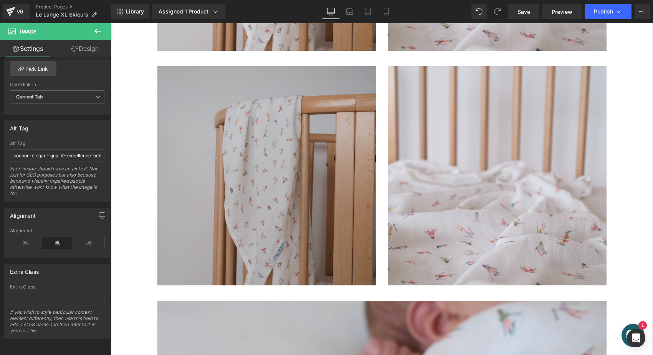
click at [278, 232] on img at bounding box center [266, 175] width 219 height 219
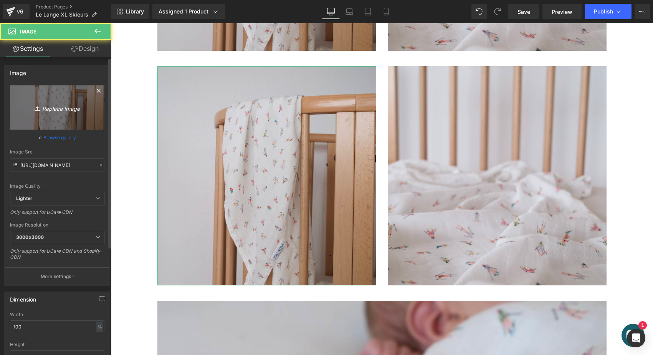
click at [53, 124] on link "Replace Image" at bounding box center [57, 107] width 94 height 44
type input "C:\fakepath\lange-xl-skier-qualité-pratique-cadeau-naissance-joli-nous-doux-co…"
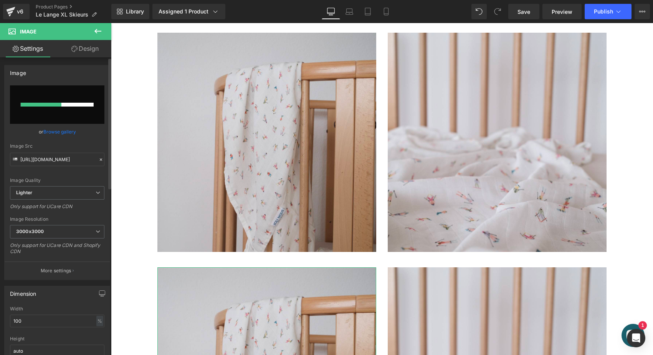
scroll to position [364, 0]
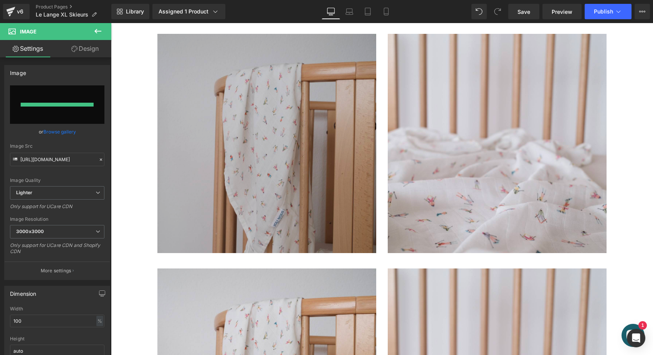
type input "https://ucarecdn.com/47f173ea-1408-4900-a81a-0cd815a536c7/-/format/auto/-/previ…"
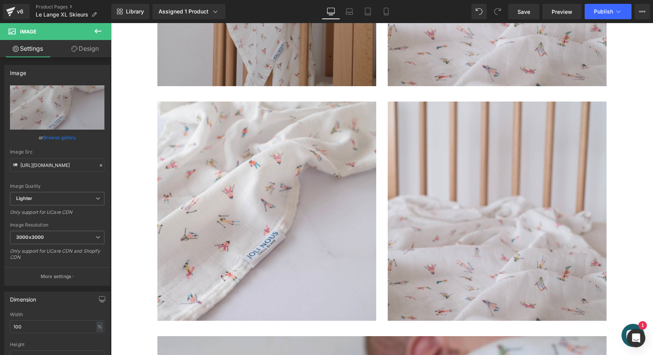
scroll to position [548, 0]
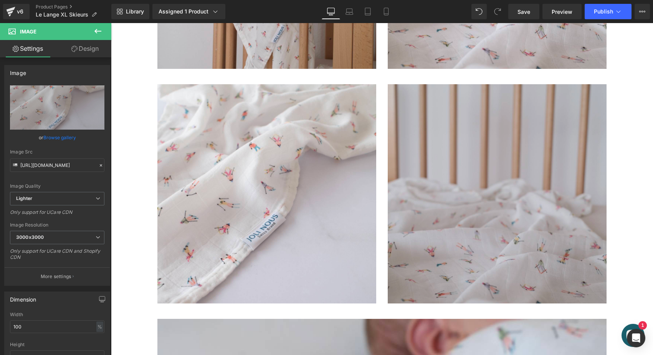
click at [487, 188] on img at bounding box center [497, 193] width 219 height 219
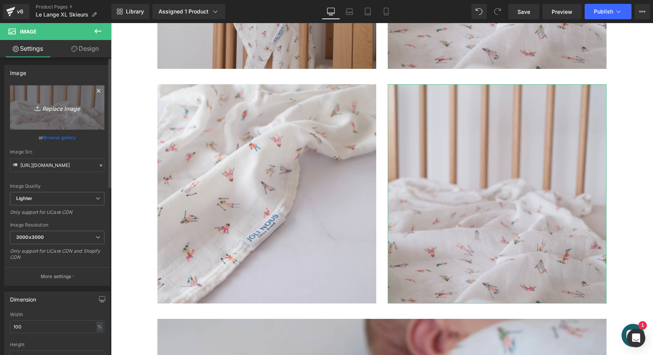
click at [78, 117] on link "Replace Image" at bounding box center [57, 107] width 94 height 44
type input "C:\fakepath\lange-xl-skier-qualité-pratique-cadeau-naissance-joli-nous-doux-co…"
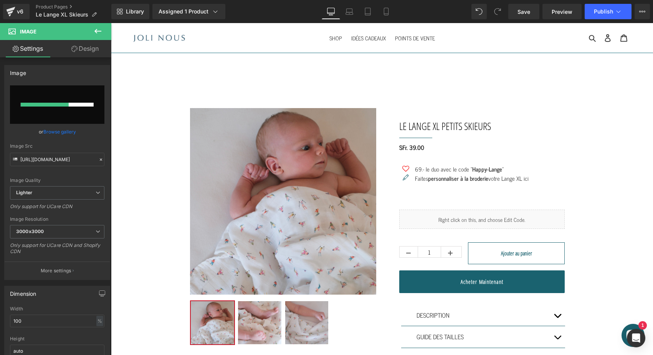
scroll to position [0, 0]
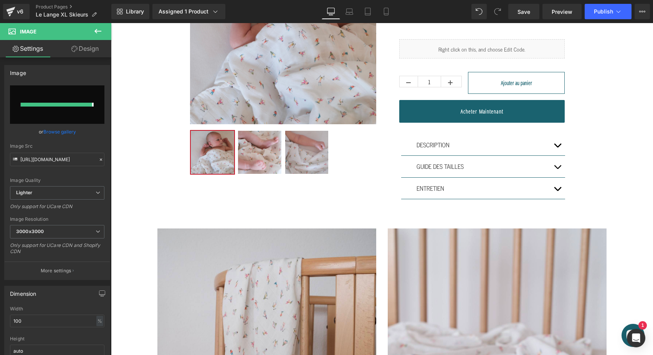
type input "https://ucarecdn.com/da3b468c-421a-4c7d-82a6-8b67e58afe54/-/format/auto/-/previ…"
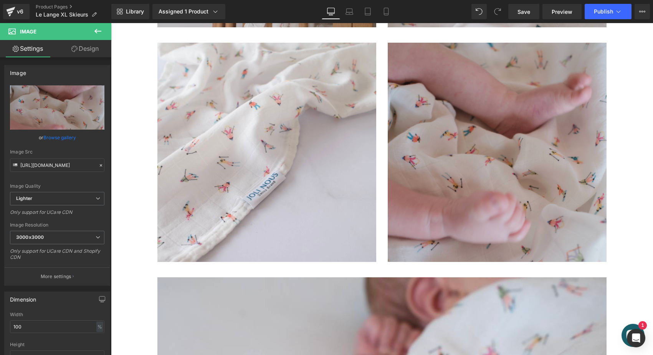
scroll to position [608, 0]
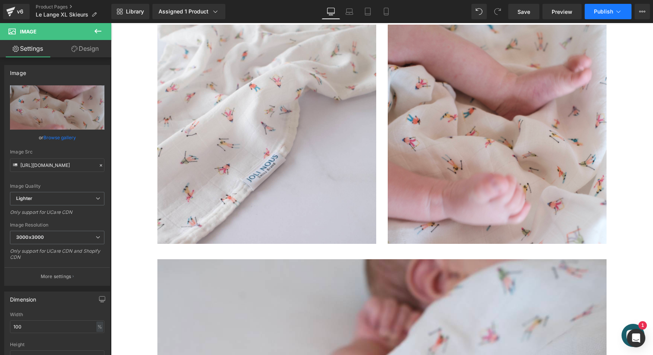
click at [596, 6] on button "Publish" at bounding box center [608, 11] width 47 height 15
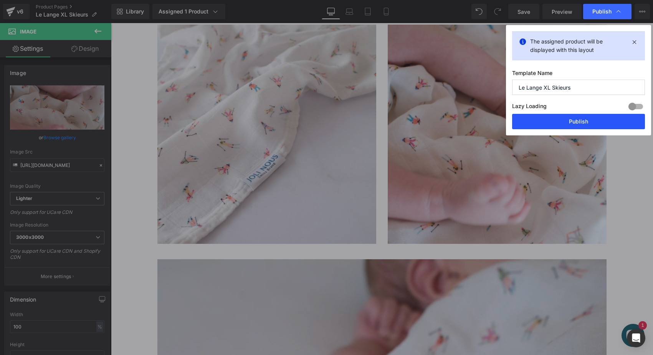
click at [566, 119] on button "Publish" at bounding box center [578, 121] width 133 height 15
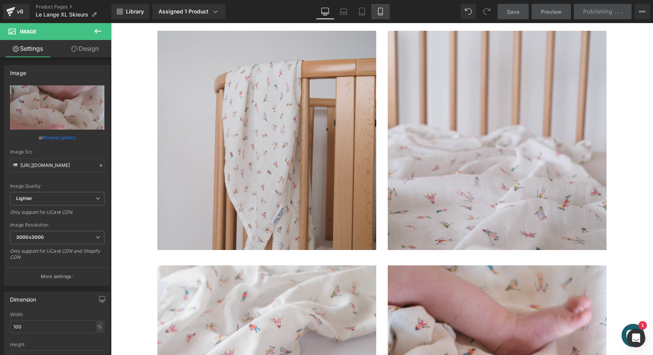
click at [372, 13] on link "Mobile" at bounding box center [380, 11] width 18 height 15
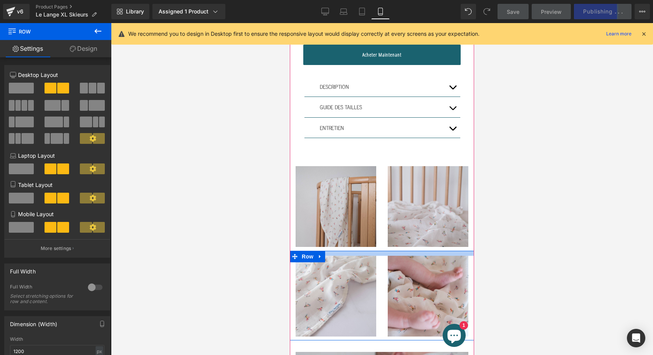
drag, startPoint x: 361, startPoint y: 249, endPoint x: 361, endPoint y: 242, distance: 6.5
click at [361, 242] on div "Sale Off (P) Image" at bounding box center [382, 161] width 184 height 944
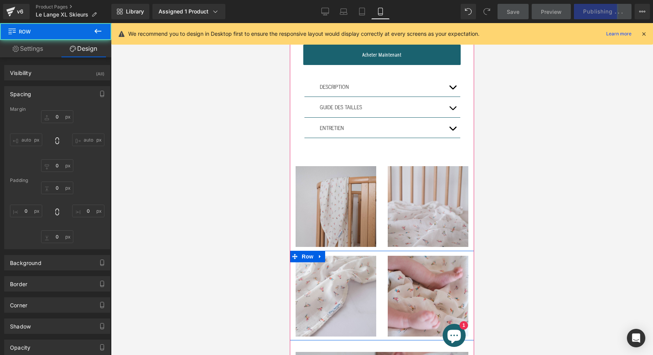
type input "0"
type input "13"
type input "0"
type input "10"
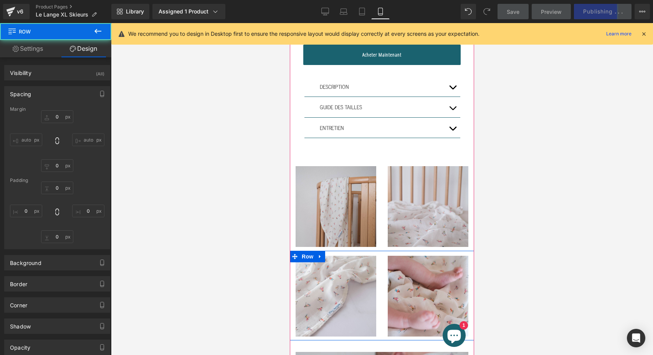
type input "0"
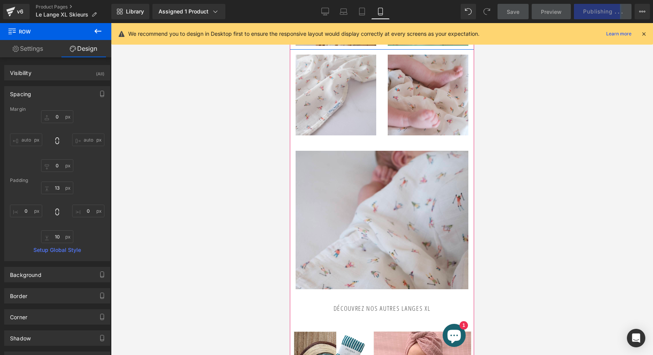
scroll to position [582, 0]
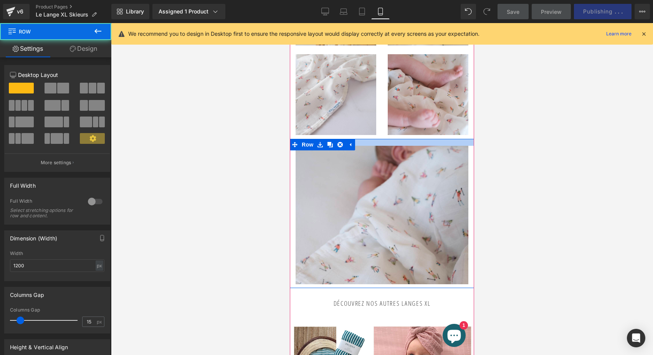
drag, startPoint x: 394, startPoint y: 133, endPoint x: 394, endPoint y: 128, distance: 4.6
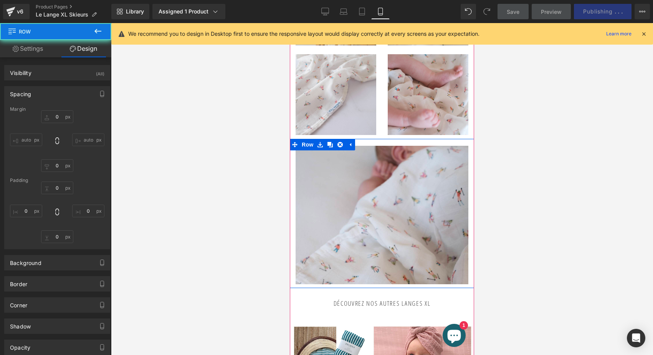
type input "0"
type input "18"
type input "0"
type input "10"
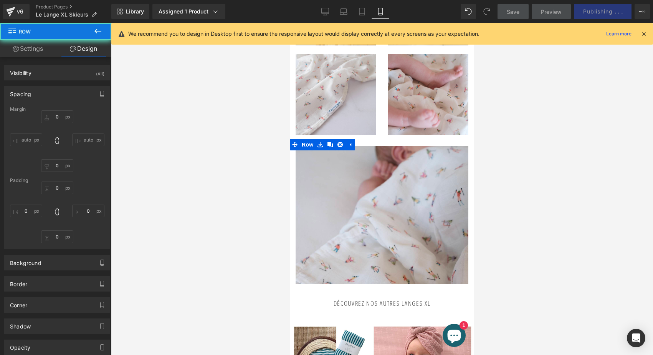
type input "0"
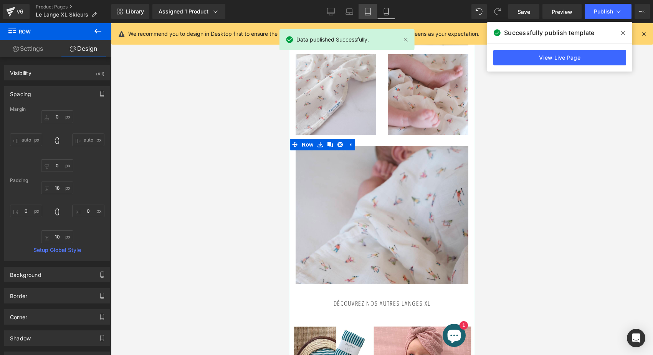
click at [361, 7] on link "Tablet" at bounding box center [368, 11] width 18 height 15
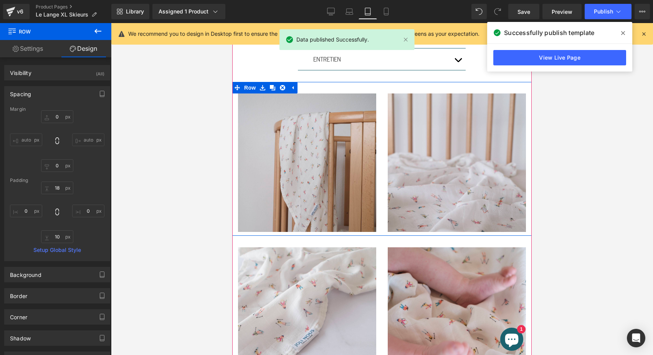
type input "0"
type input "30"
type input "0"
type input "10"
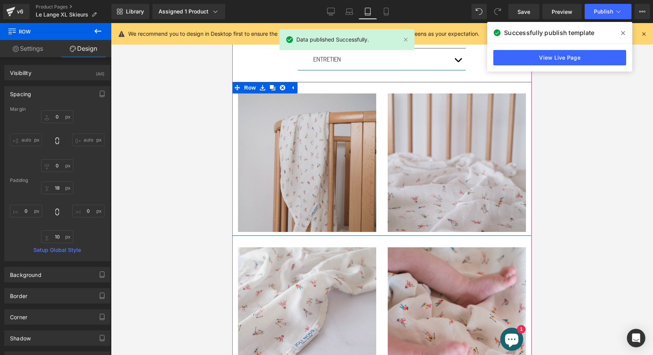
type input "0"
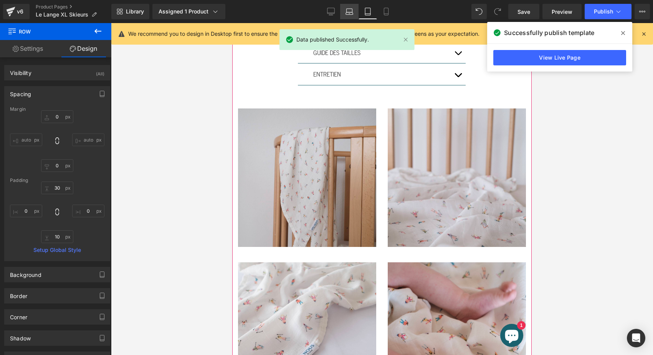
drag, startPoint x: 350, startPoint y: 15, endPoint x: 156, endPoint y: 10, distance: 194.8
click at [350, 15] on icon at bounding box center [350, 12] width 8 height 8
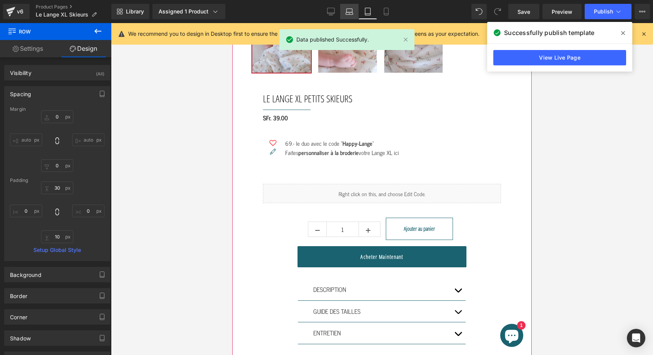
type input "0"
type input "30"
type input "0"
type input "10"
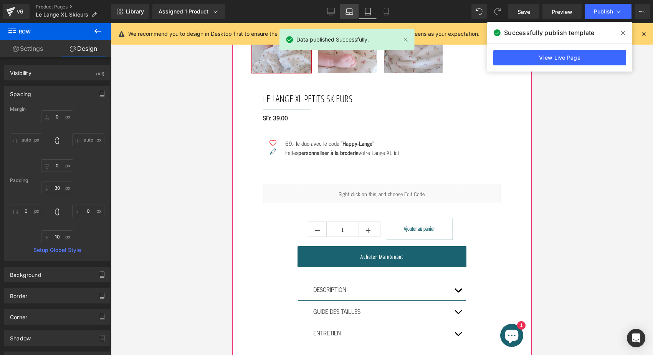
type input "0"
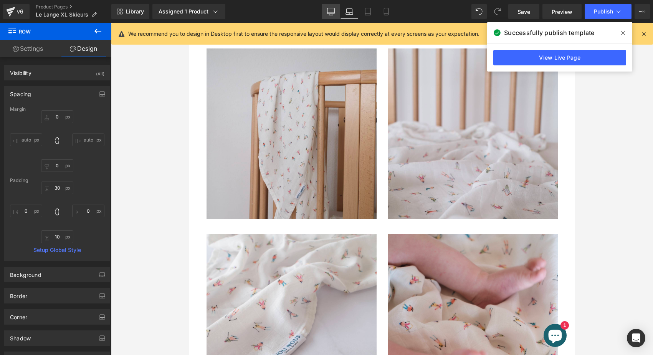
click at [331, 15] on link "Desktop" at bounding box center [331, 11] width 18 height 15
type input "0"
type input "30"
type input "0"
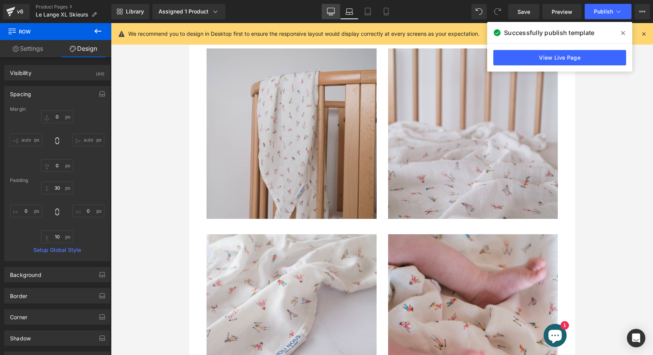
type input "10"
type input "0"
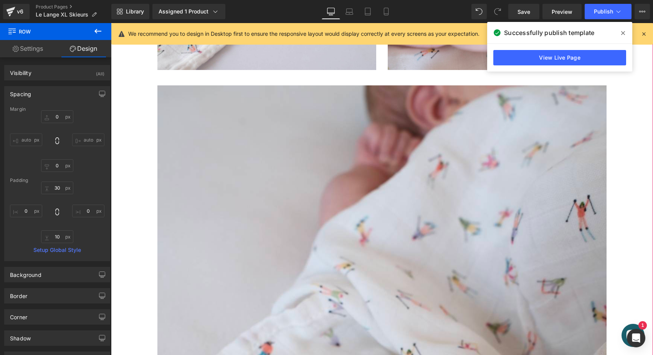
scroll to position [814, 0]
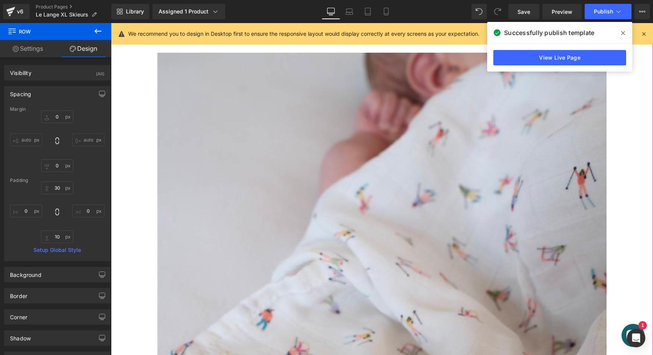
click at [600, 3] on div "Library Assigned 1 Product Product Preview Le Lange XL Petits skieurs Manage as…" at bounding box center [382, 11] width 542 height 23
click at [599, 13] on span "Publish" at bounding box center [603, 11] width 19 height 6
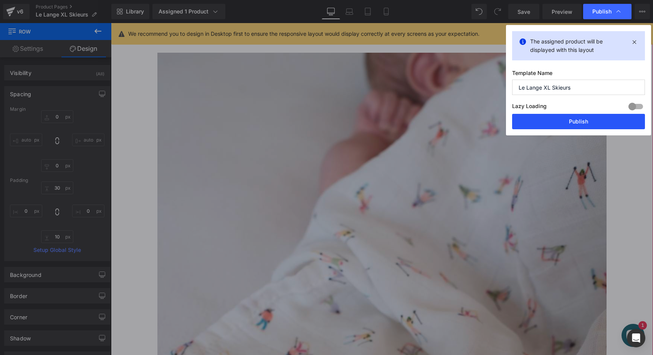
click at [557, 116] on button "Publish" at bounding box center [578, 121] width 133 height 15
